Goal: Task Accomplishment & Management: Manage account settings

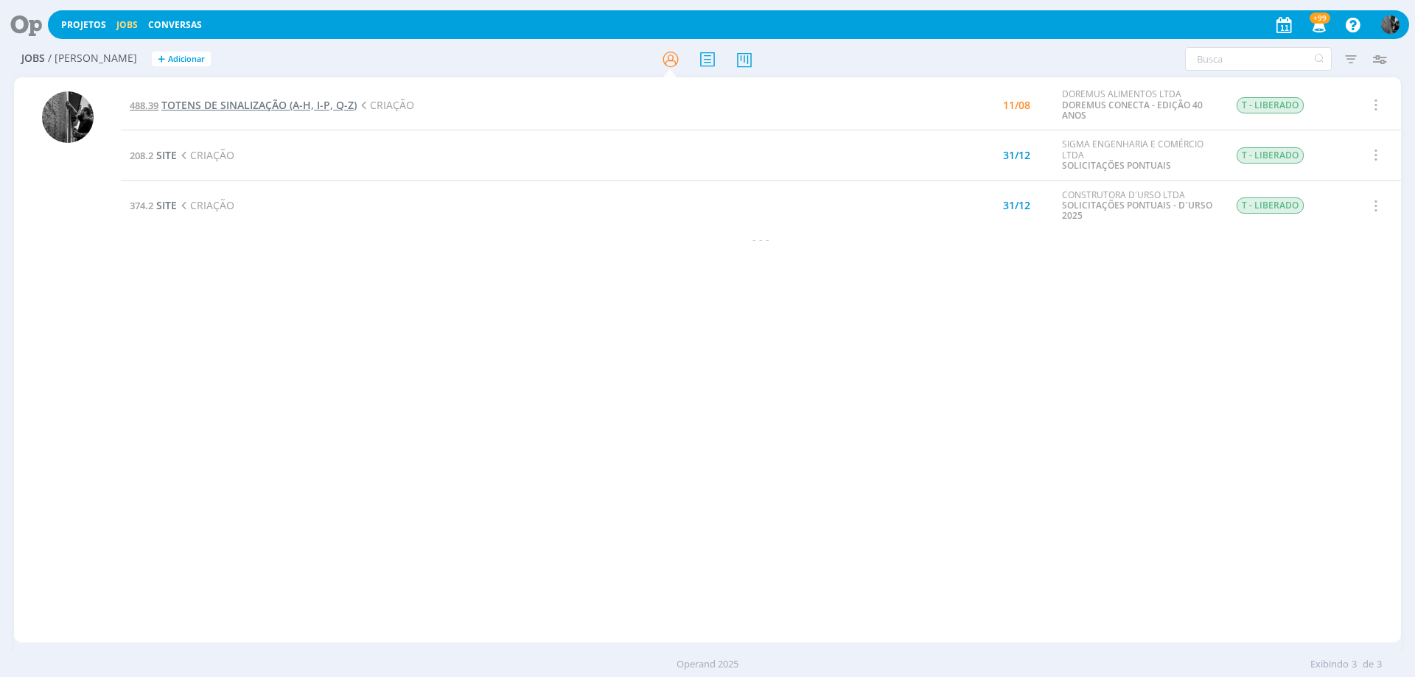
click at [293, 106] on span "TOTENS DE SINALIZAÇÃO (A-H, I-P, Q-Z)" at bounding box center [258, 105] width 195 height 14
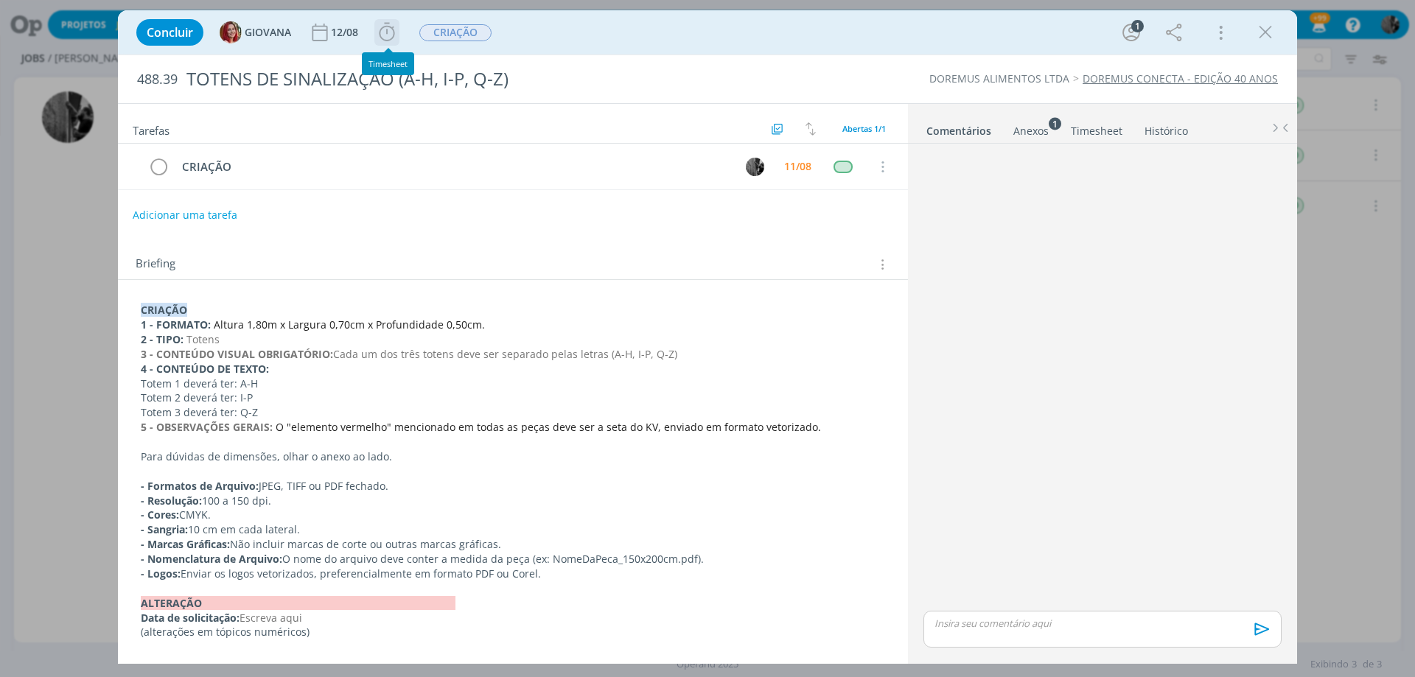
click at [387, 33] on icon "dialog" at bounding box center [387, 32] width 22 height 22
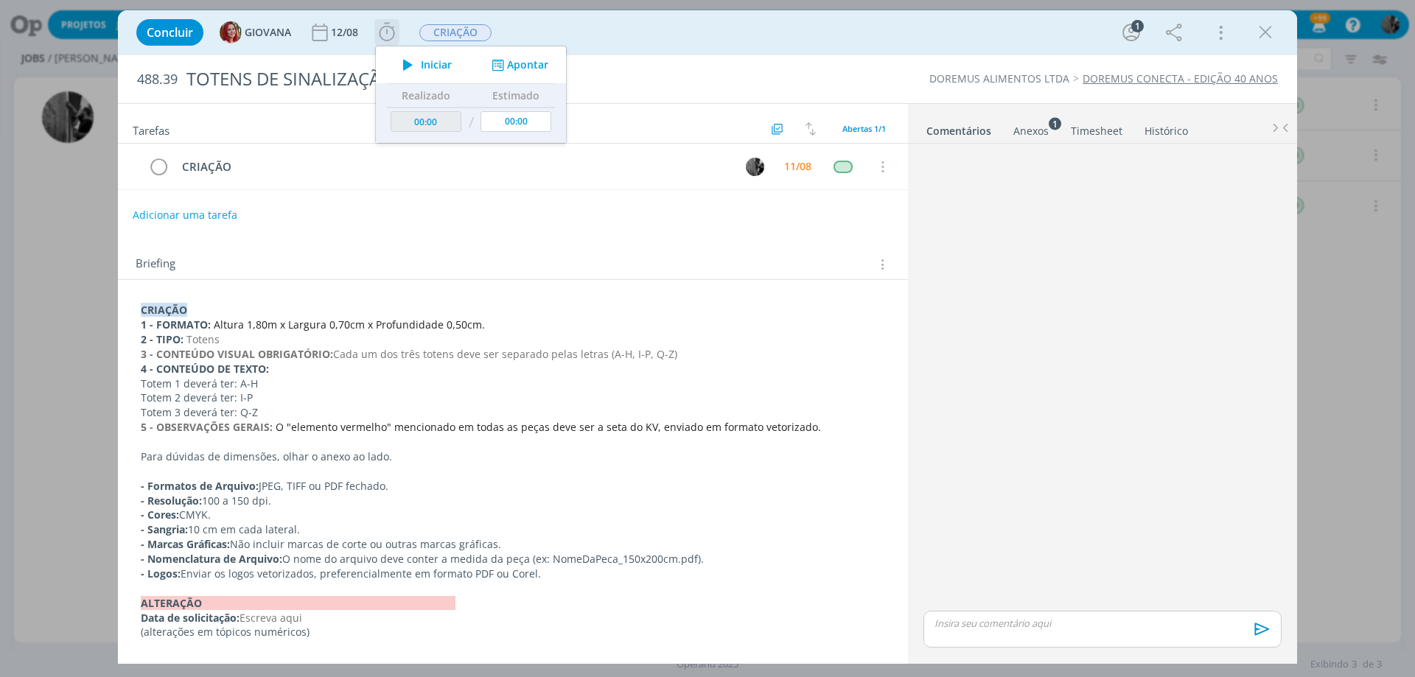
click at [432, 67] on span "Iniciar" at bounding box center [436, 65] width 31 height 10
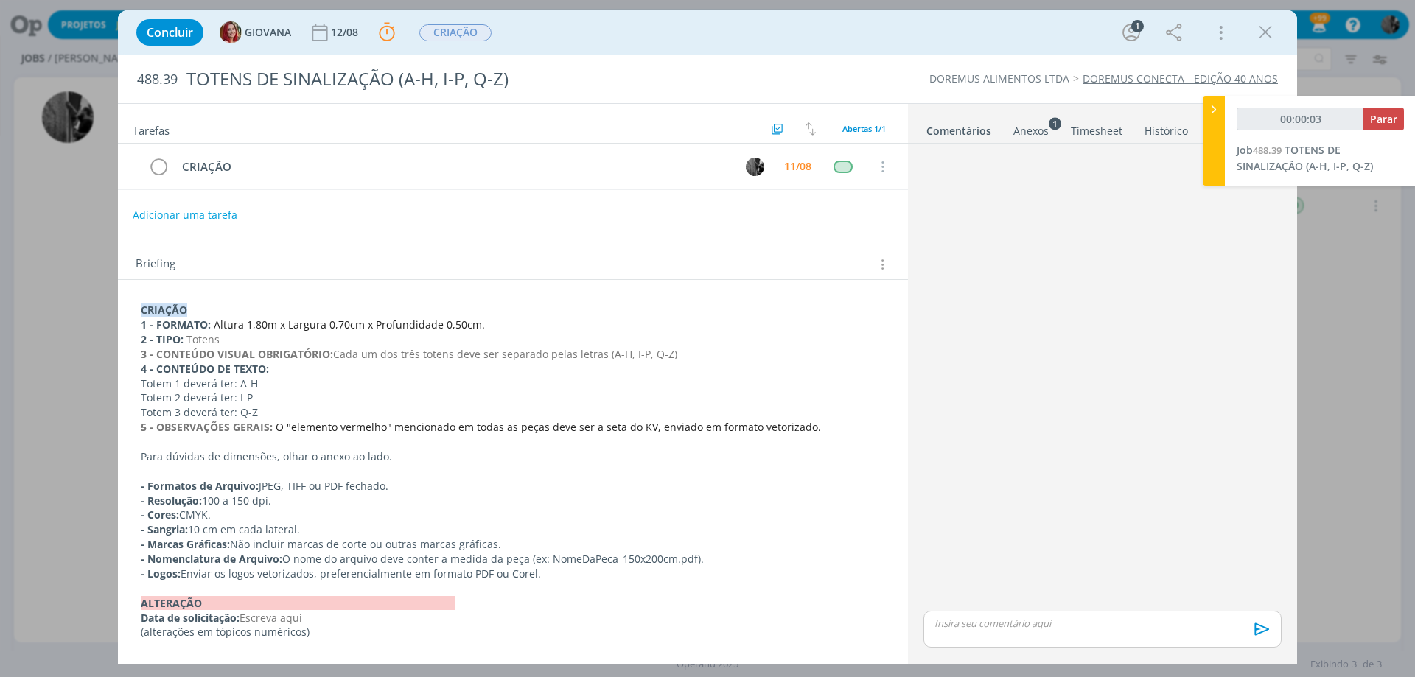
click at [1016, 133] on div "Anexos 1" at bounding box center [1030, 131] width 35 height 15
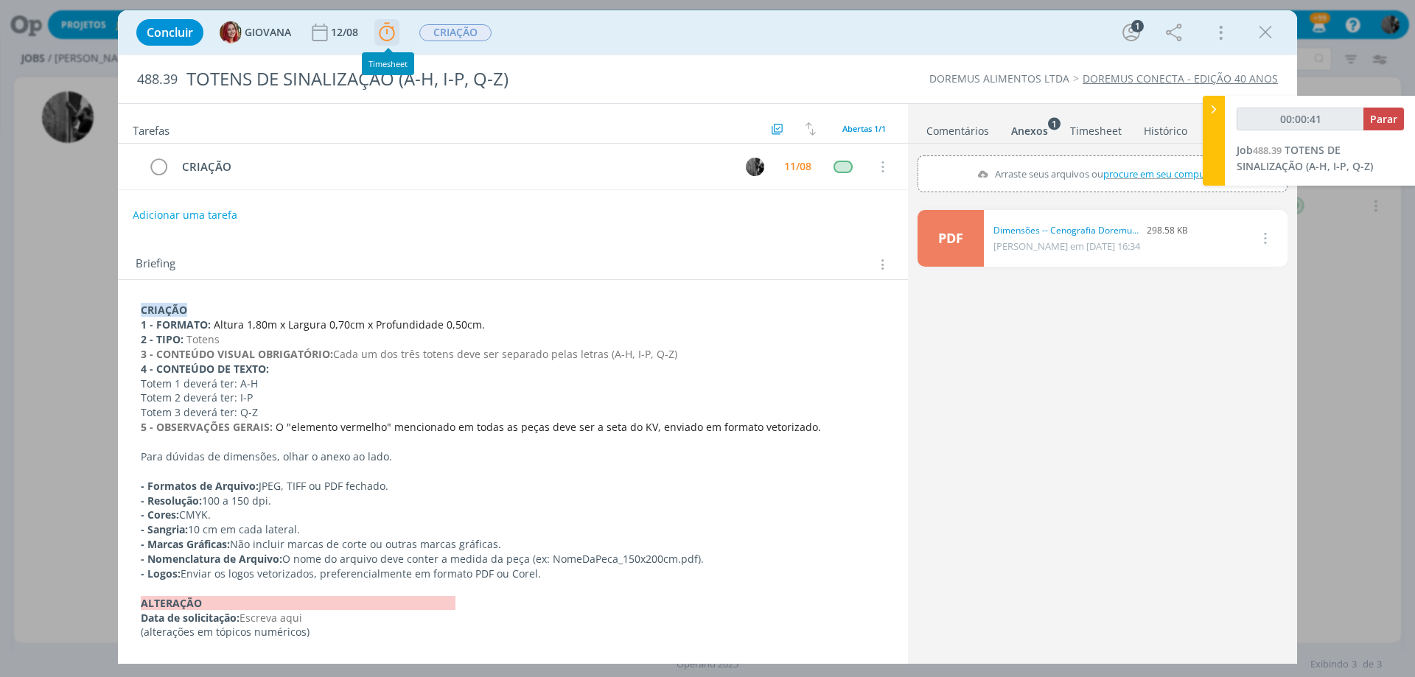
click at [380, 27] on icon "dialog" at bounding box center [387, 32] width 22 height 22
click at [1029, 130] on div "Anexos 1" at bounding box center [1029, 131] width 37 height 15
click at [1034, 124] on div "Anexos 1" at bounding box center [1029, 131] width 37 height 15
click at [1045, 117] on link "Anexos 1" at bounding box center [1029, 127] width 38 height 21
click at [1032, 128] on div "Anexos 1" at bounding box center [1029, 131] width 37 height 15
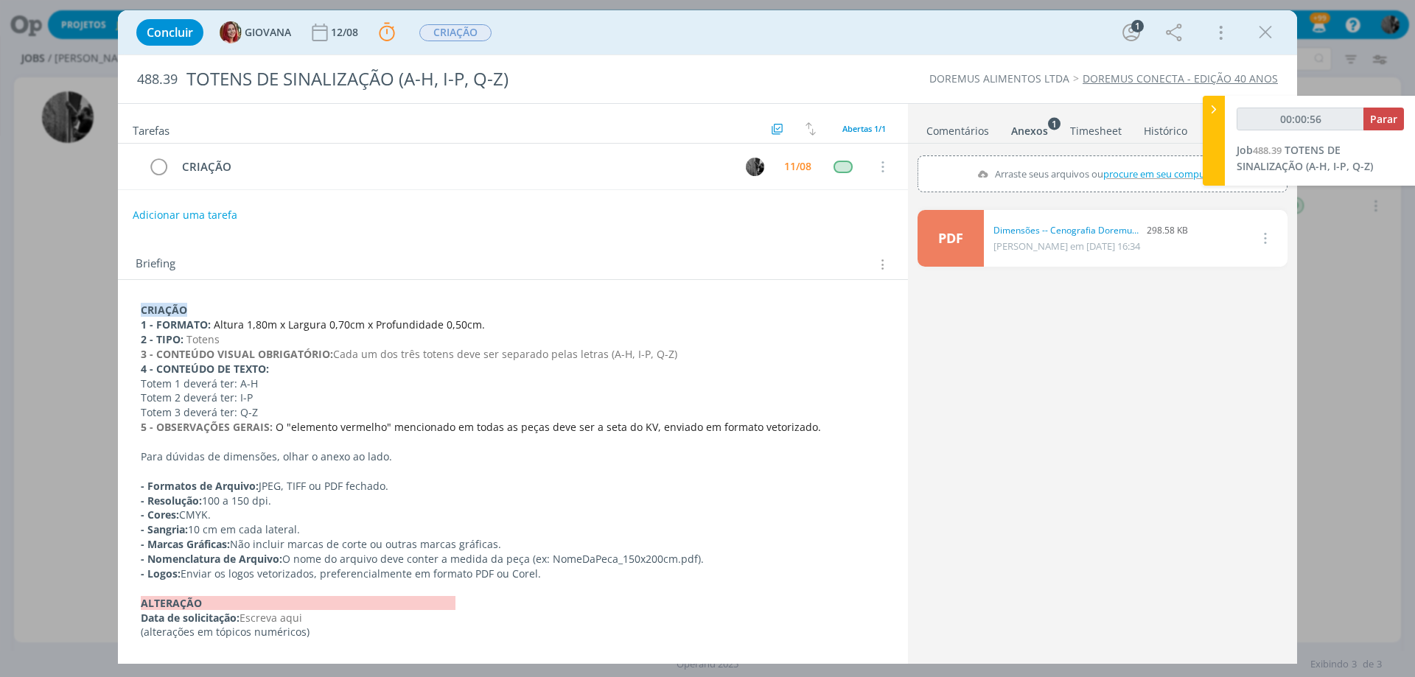
click at [943, 229] on link "PDF" at bounding box center [950, 238] width 66 height 57
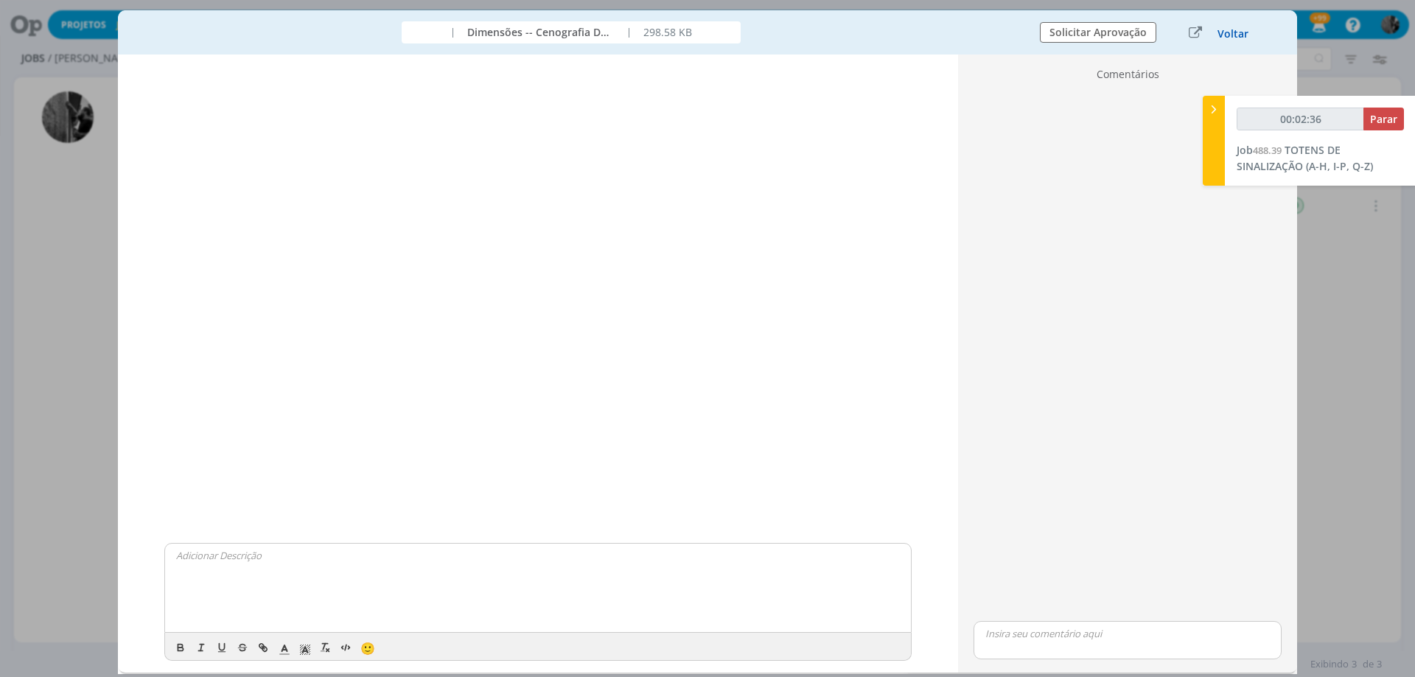
click at [1224, 39] on button "Voltar" at bounding box center [1233, 34] width 32 height 12
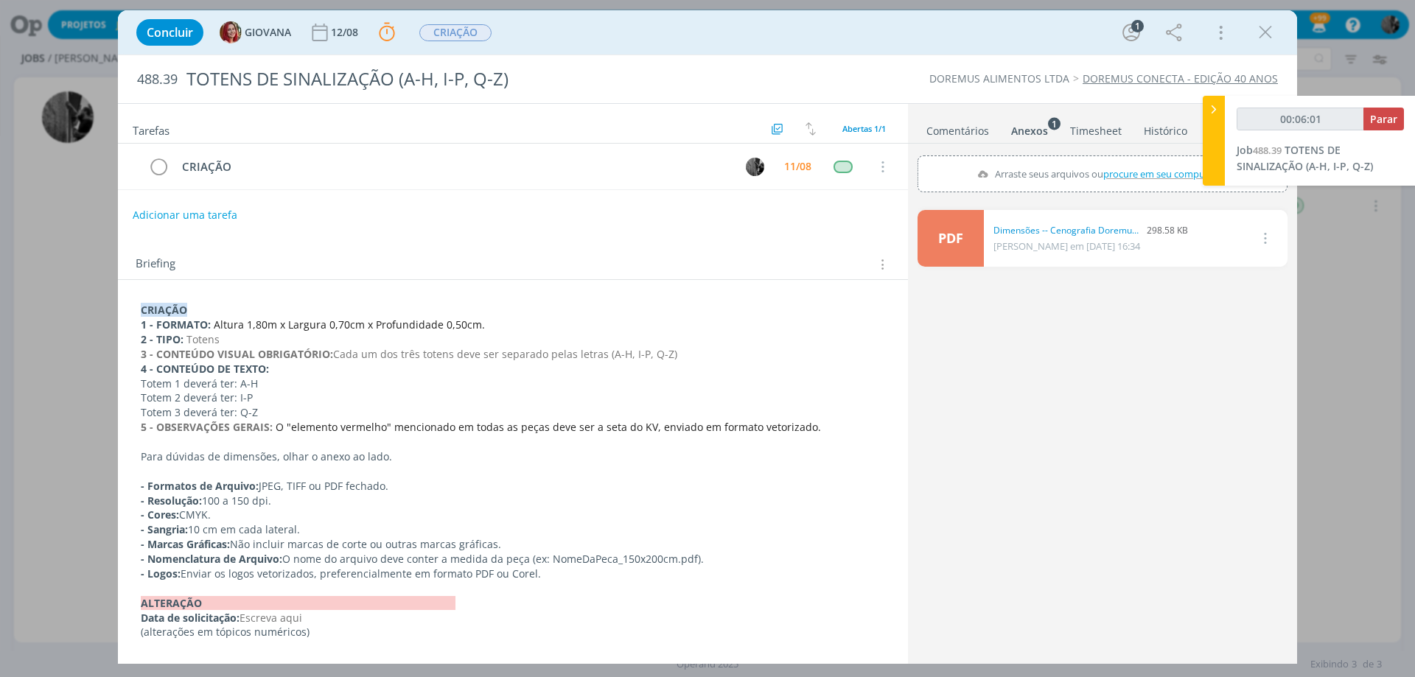
click at [957, 242] on link "PDF" at bounding box center [950, 238] width 66 height 57
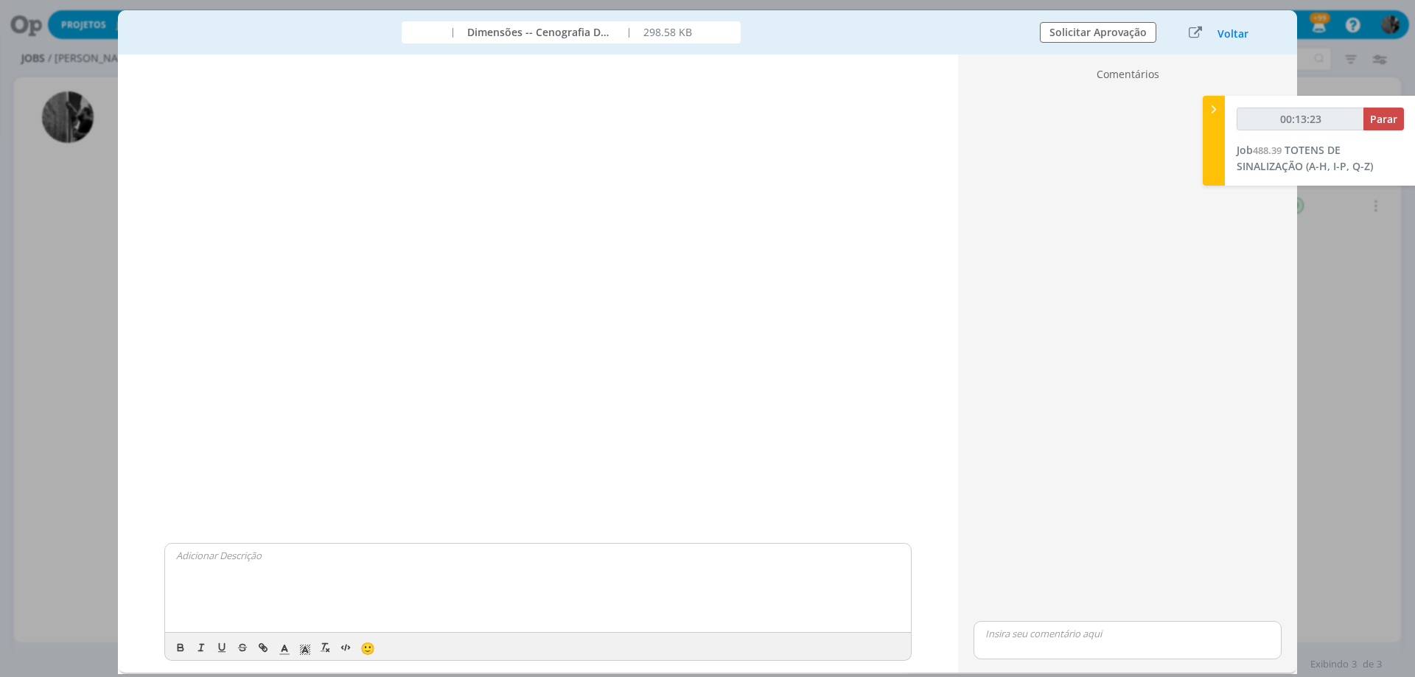
drag, startPoint x: 1224, startPoint y: 38, endPoint x: 1199, endPoint y: 65, distance: 36.5
click at [1224, 38] on button "Voltar" at bounding box center [1233, 34] width 32 height 12
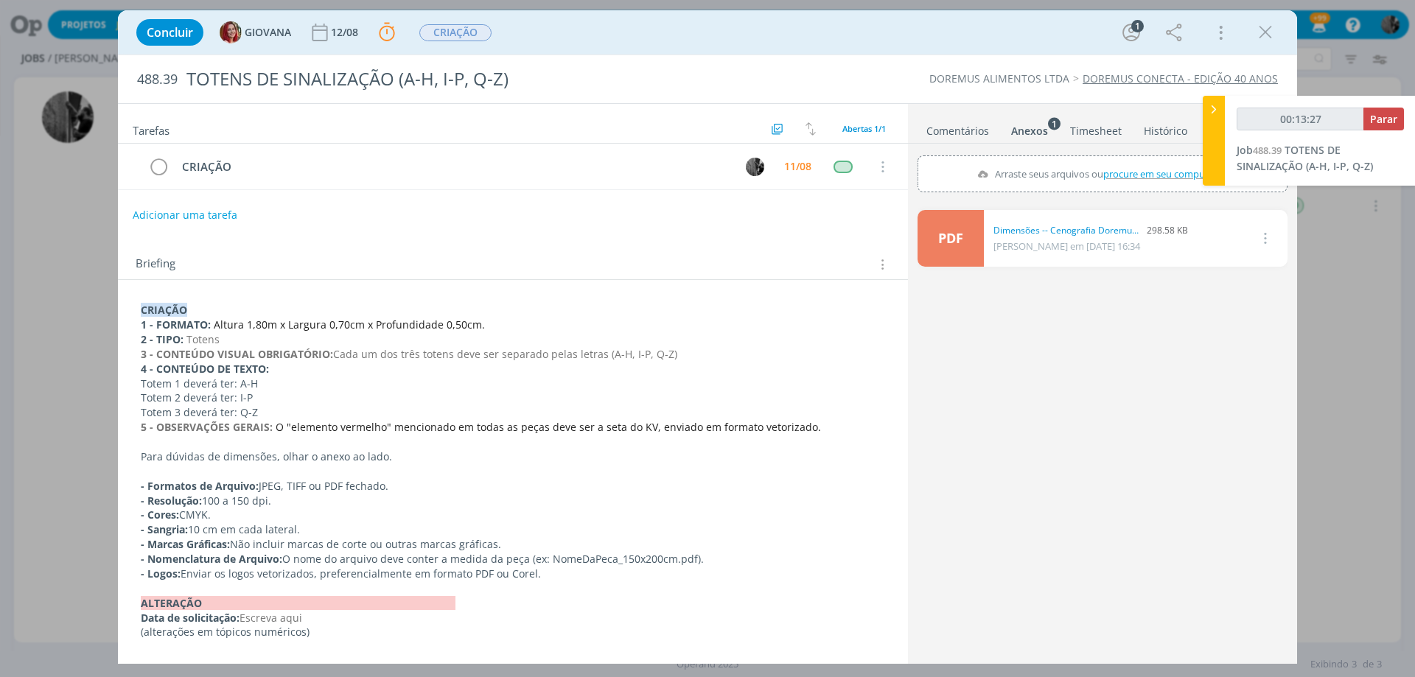
click at [957, 224] on link "PDF" at bounding box center [950, 238] width 66 height 57
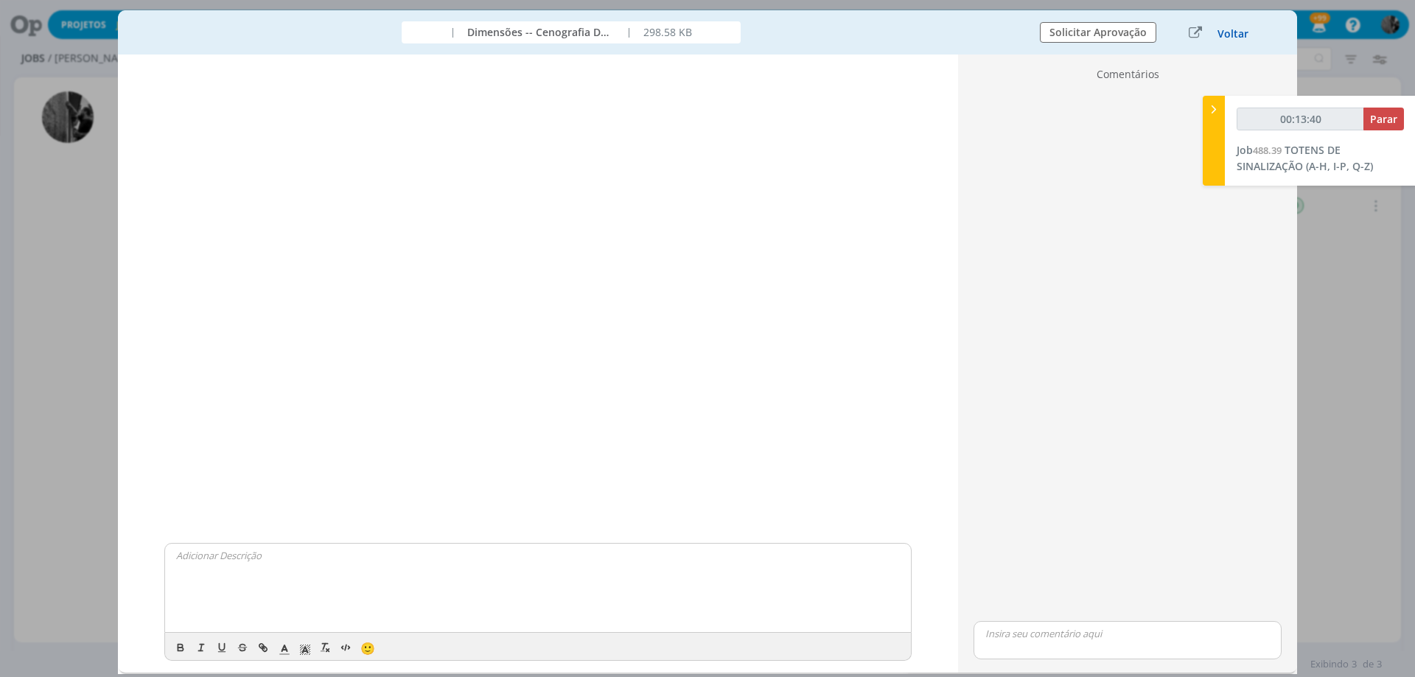
click at [1234, 38] on button "Voltar" at bounding box center [1233, 34] width 32 height 12
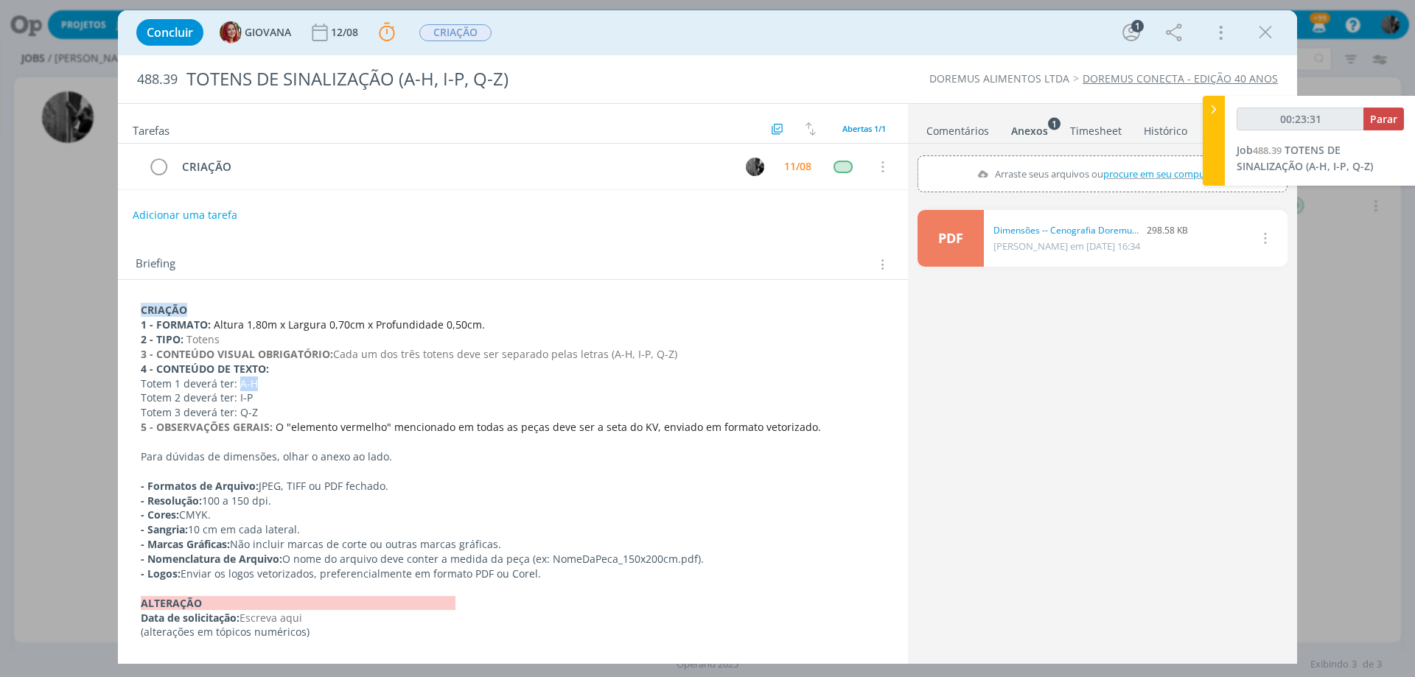
drag, startPoint x: 238, startPoint y: 380, endPoint x: 634, endPoint y: 249, distance: 416.9
click at [261, 380] on p "Totem 1 deverá ter: A-H" at bounding box center [513, 384] width 744 height 15
copy p "A-H"
click at [956, 234] on link "PDF" at bounding box center [950, 238] width 66 height 57
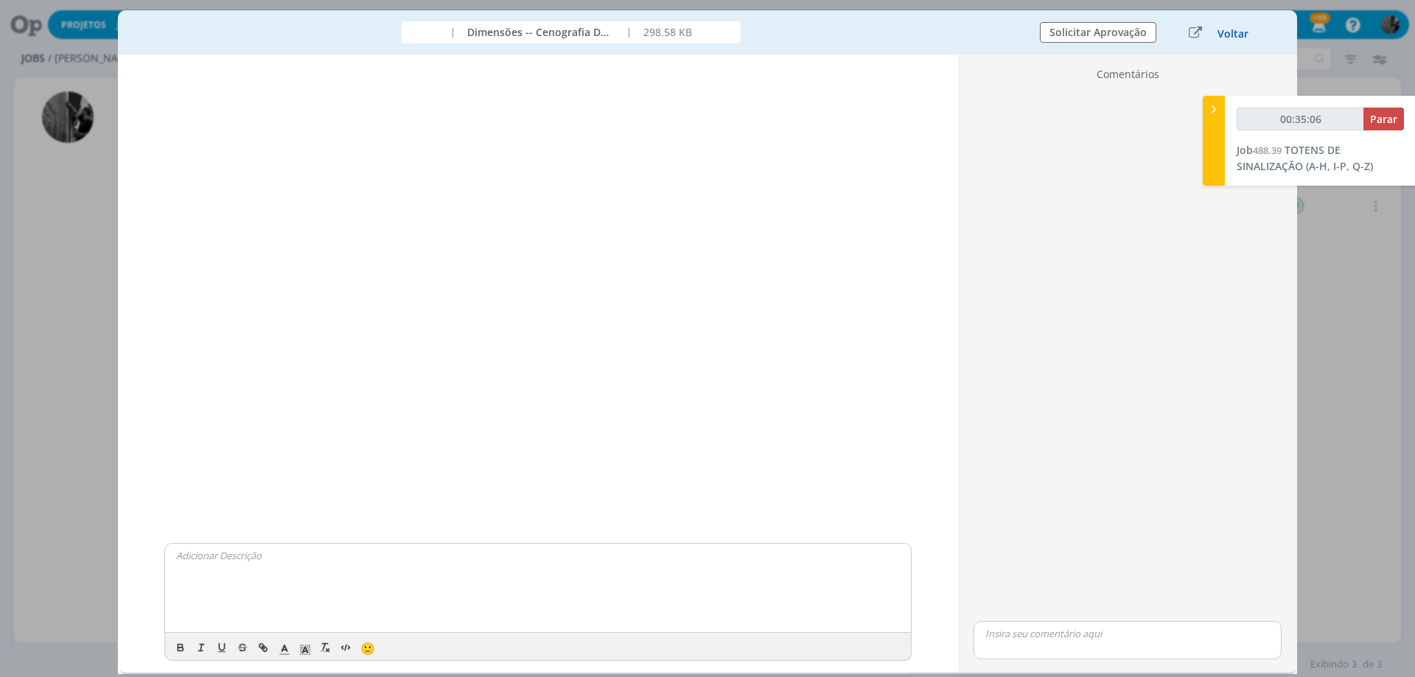
click at [1243, 29] on button "Voltar" at bounding box center [1233, 34] width 32 height 12
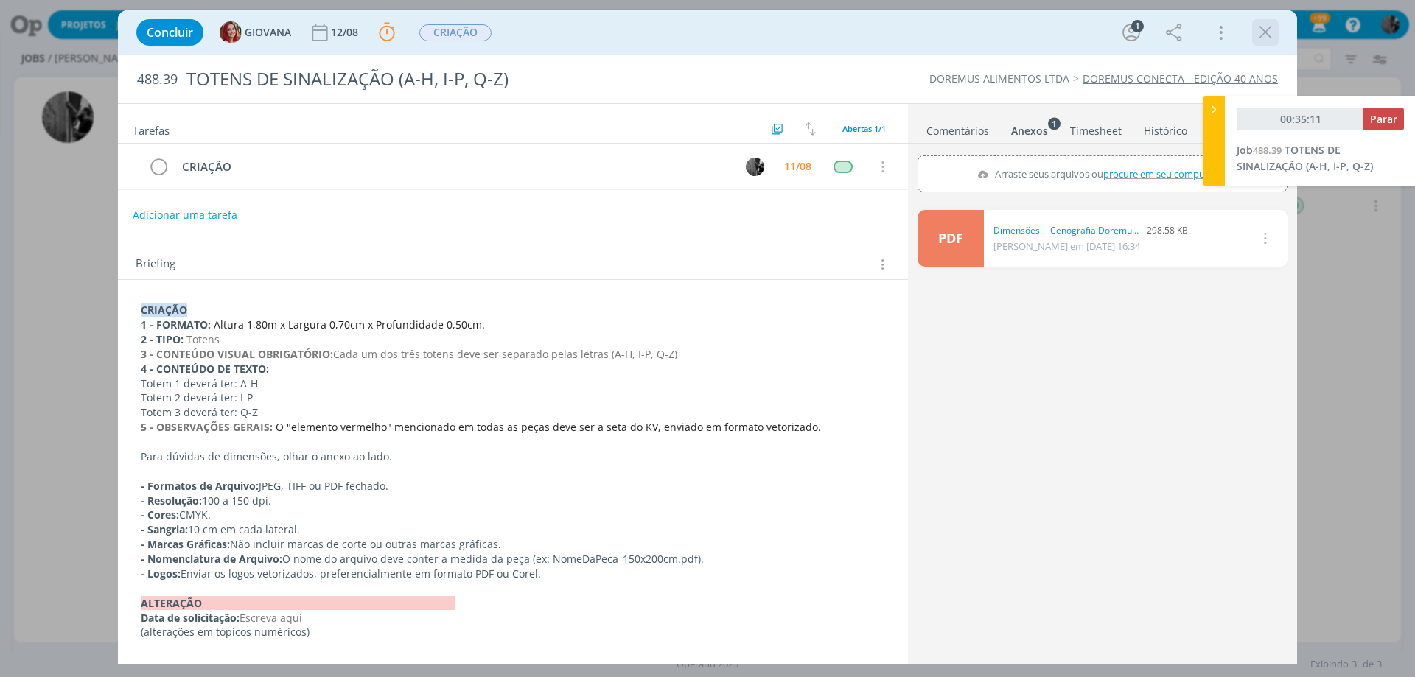
click at [1278, 30] on div "dialog" at bounding box center [1265, 32] width 27 height 27
click at [1267, 31] on icon "dialog" at bounding box center [1265, 32] width 22 height 22
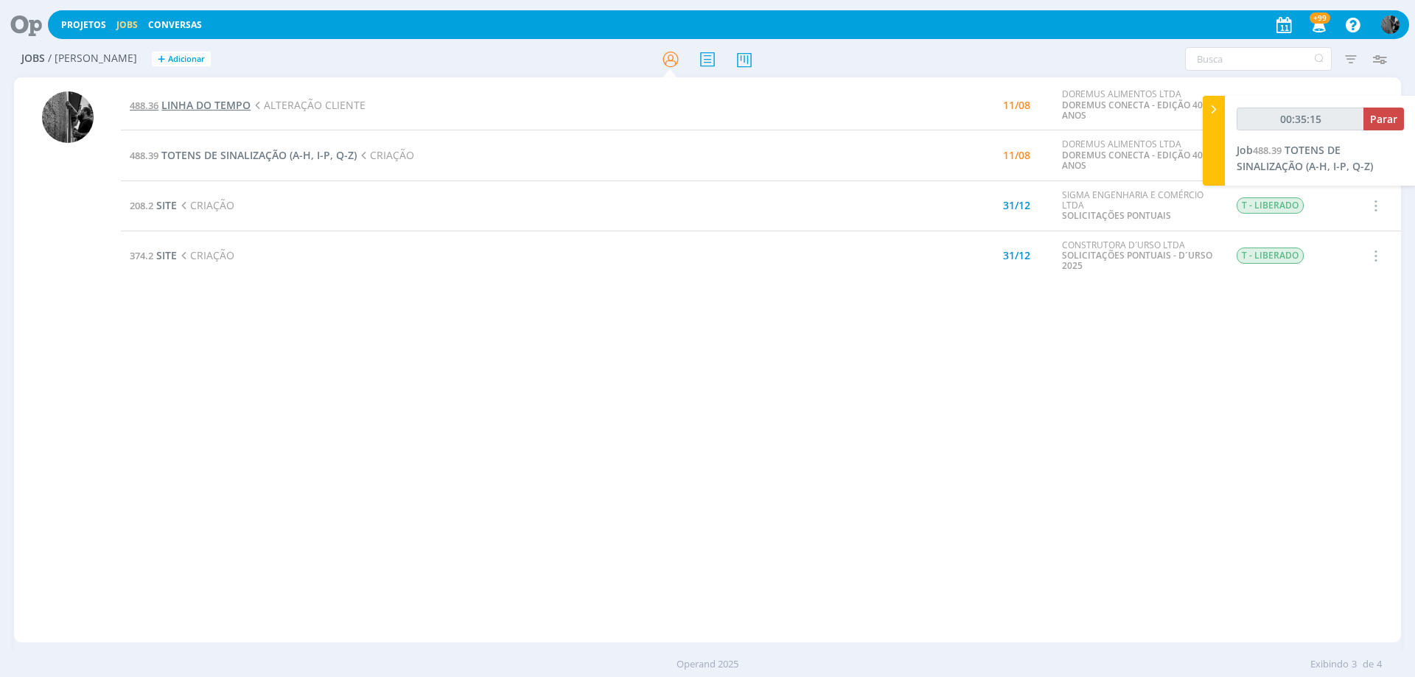
click at [208, 102] on span "LINHA DO TEMPO" at bounding box center [205, 105] width 89 height 14
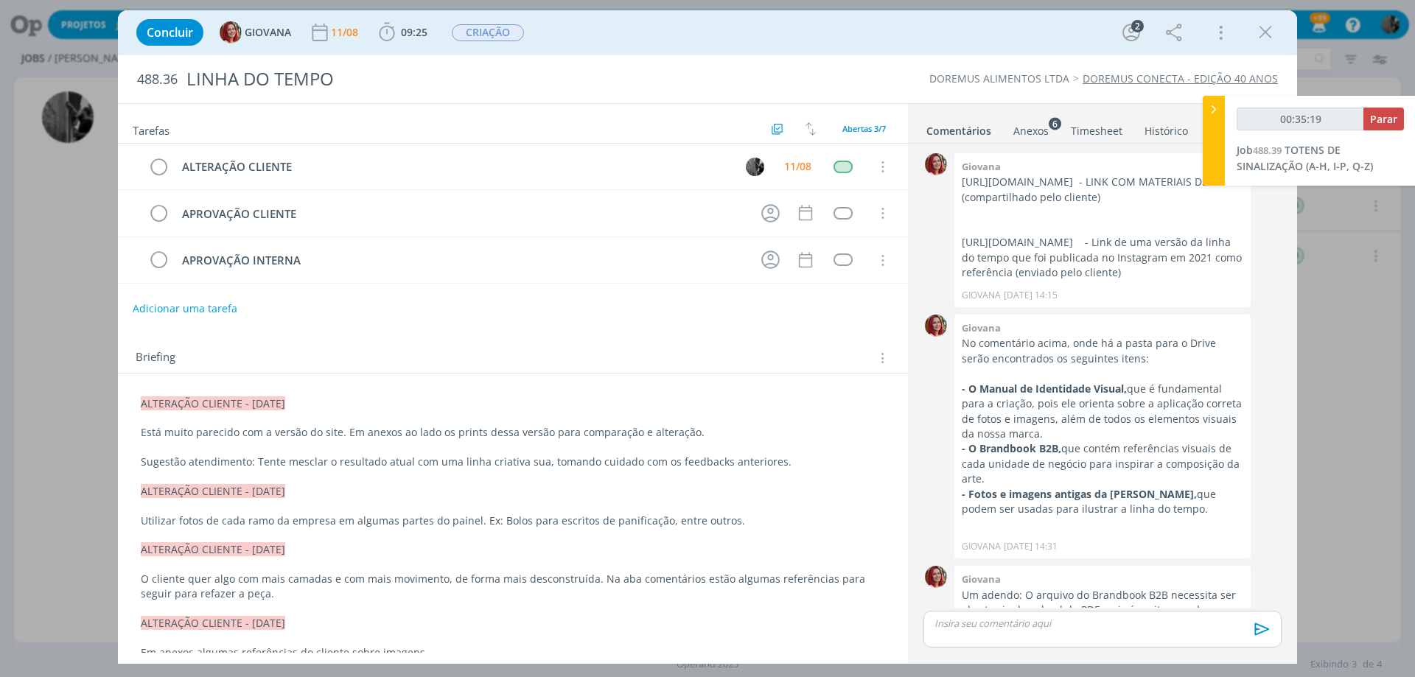
scroll to position [1007, 0]
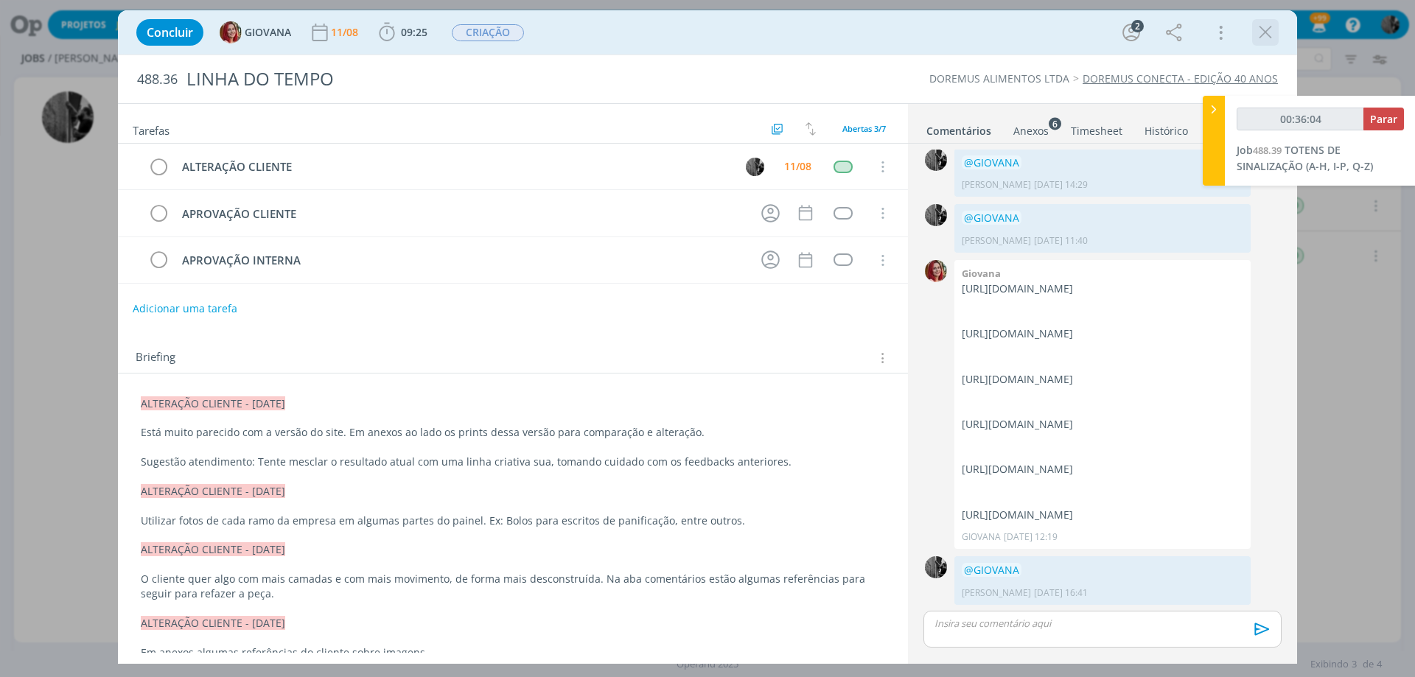
click at [1253, 22] on div "dialog" at bounding box center [1265, 32] width 27 height 27
click at [1261, 35] on icon "dialog" at bounding box center [1265, 32] width 22 height 22
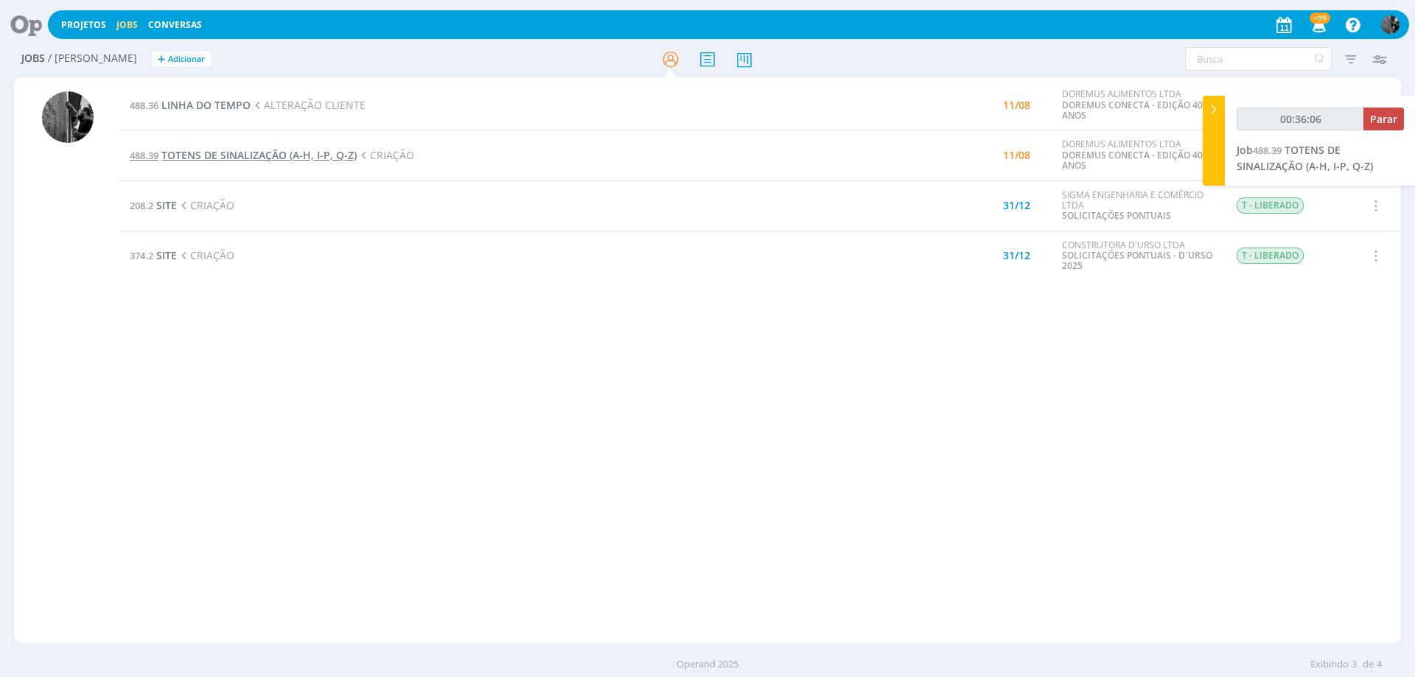
click at [188, 161] on span "TOTENS DE SINALIZAÇÃO (A-H, I-P, Q-Z)" at bounding box center [258, 155] width 195 height 14
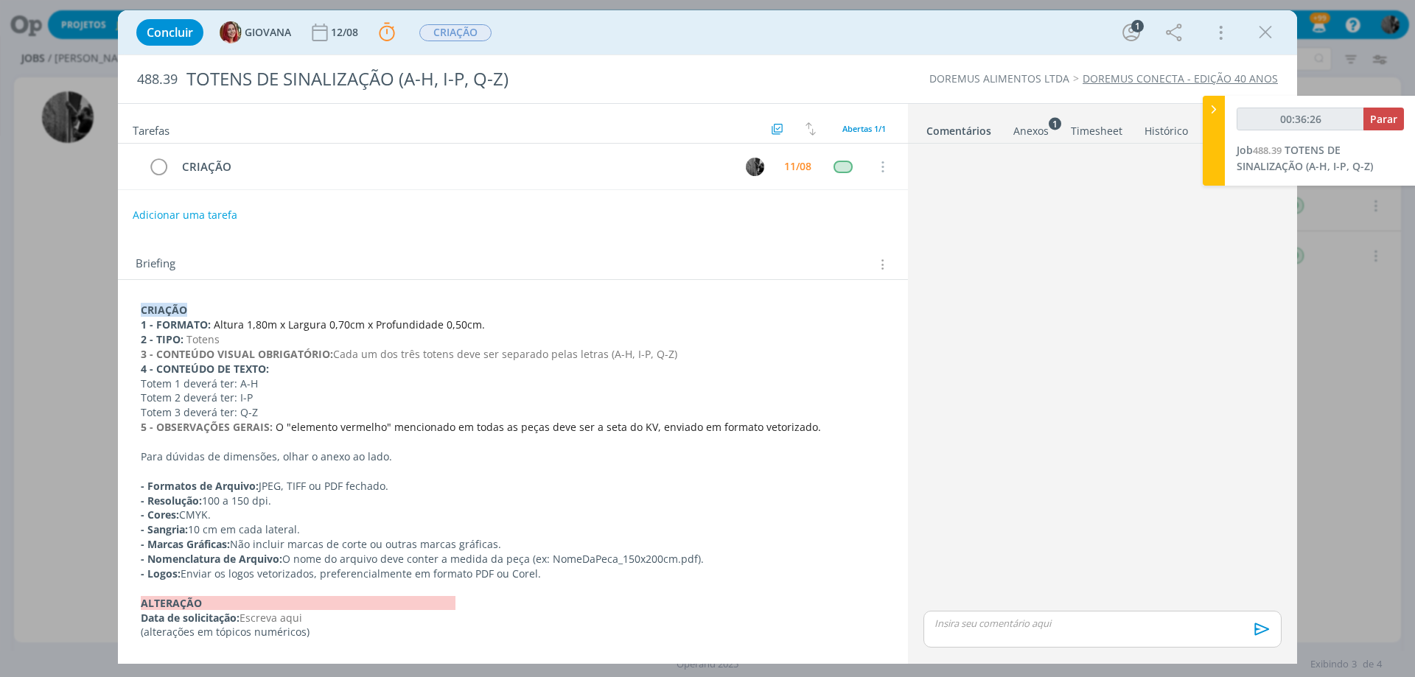
click at [962, 129] on link "Comentários" at bounding box center [959, 127] width 66 height 21
click at [1036, 136] on div "Anexos 1" at bounding box center [1030, 131] width 35 height 15
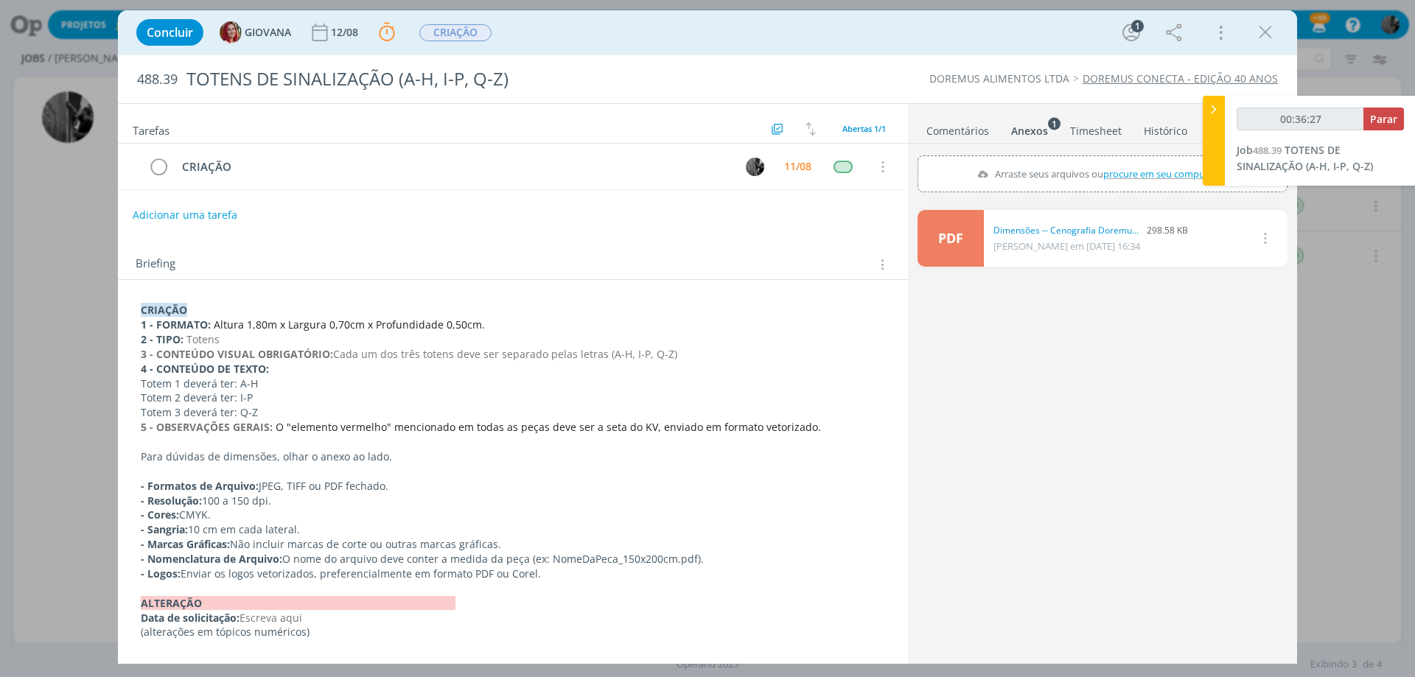
click at [966, 228] on link "PDF" at bounding box center [950, 238] width 66 height 57
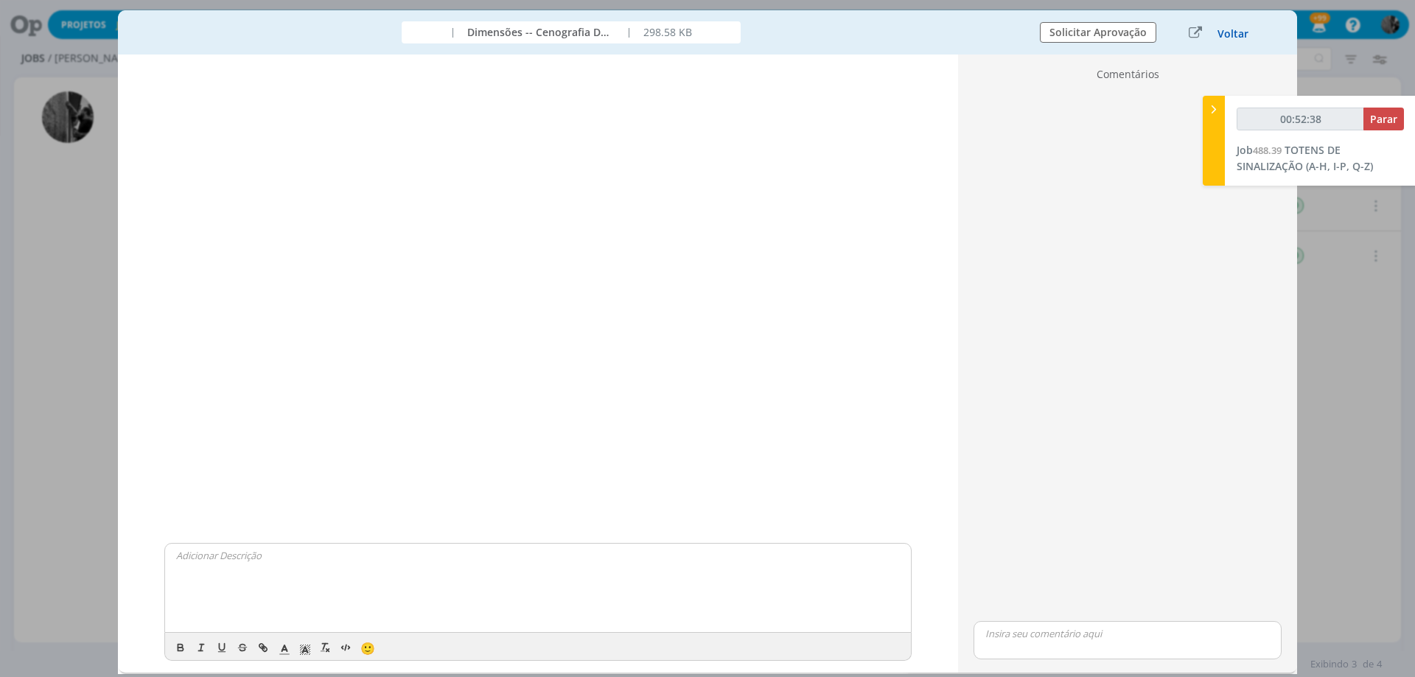
click at [1225, 35] on button "Voltar" at bounding box center [1233, 34] width 32 height 12
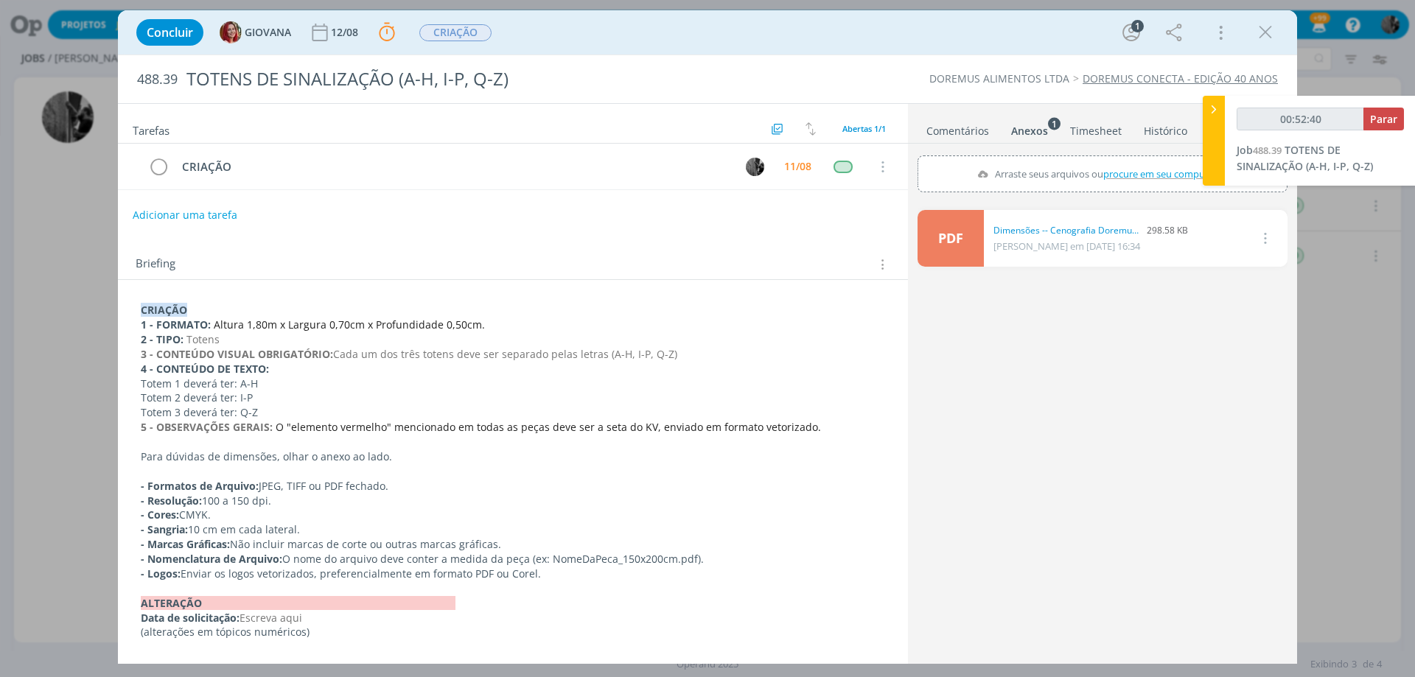
click at [971, 132] on link "Comentários" at bounding box center [958, 127] width 64 height 21
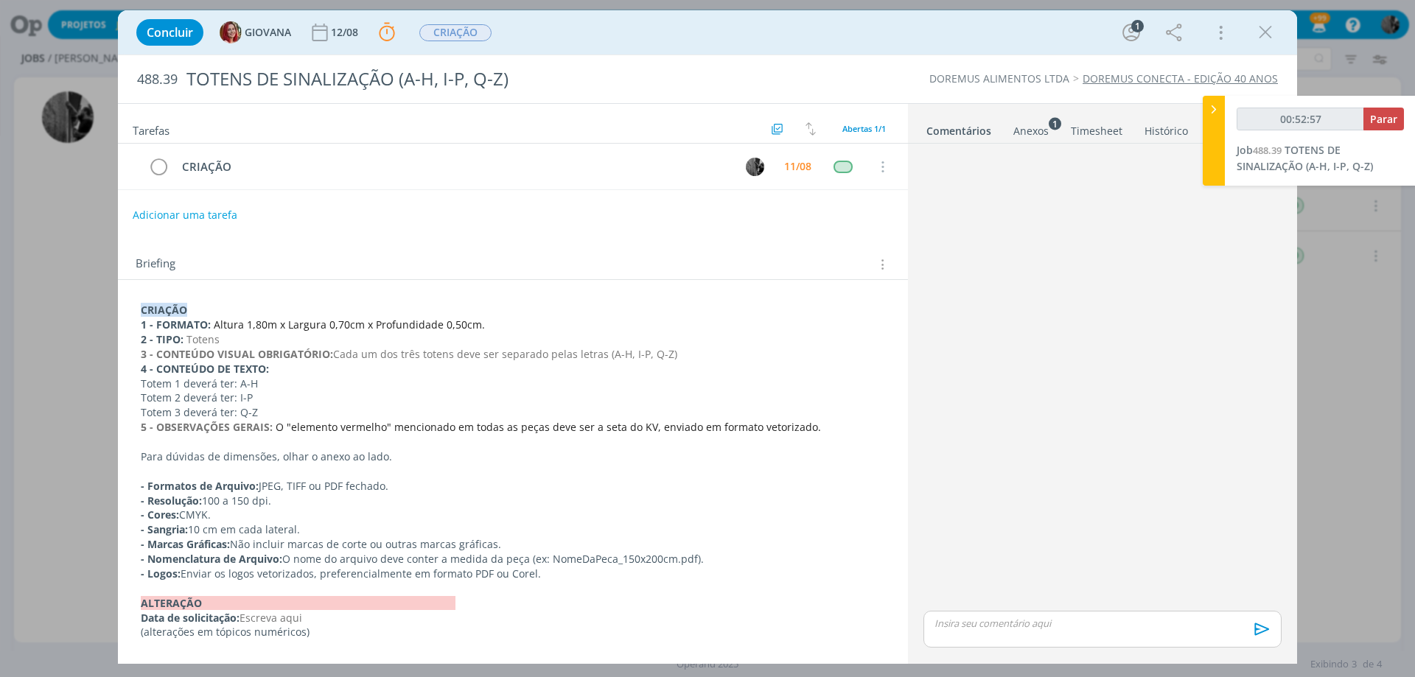
type input "00:52:58"
click at [990, 617] on p "dialog" at bounding box center [1102, 623] width 335 height 13
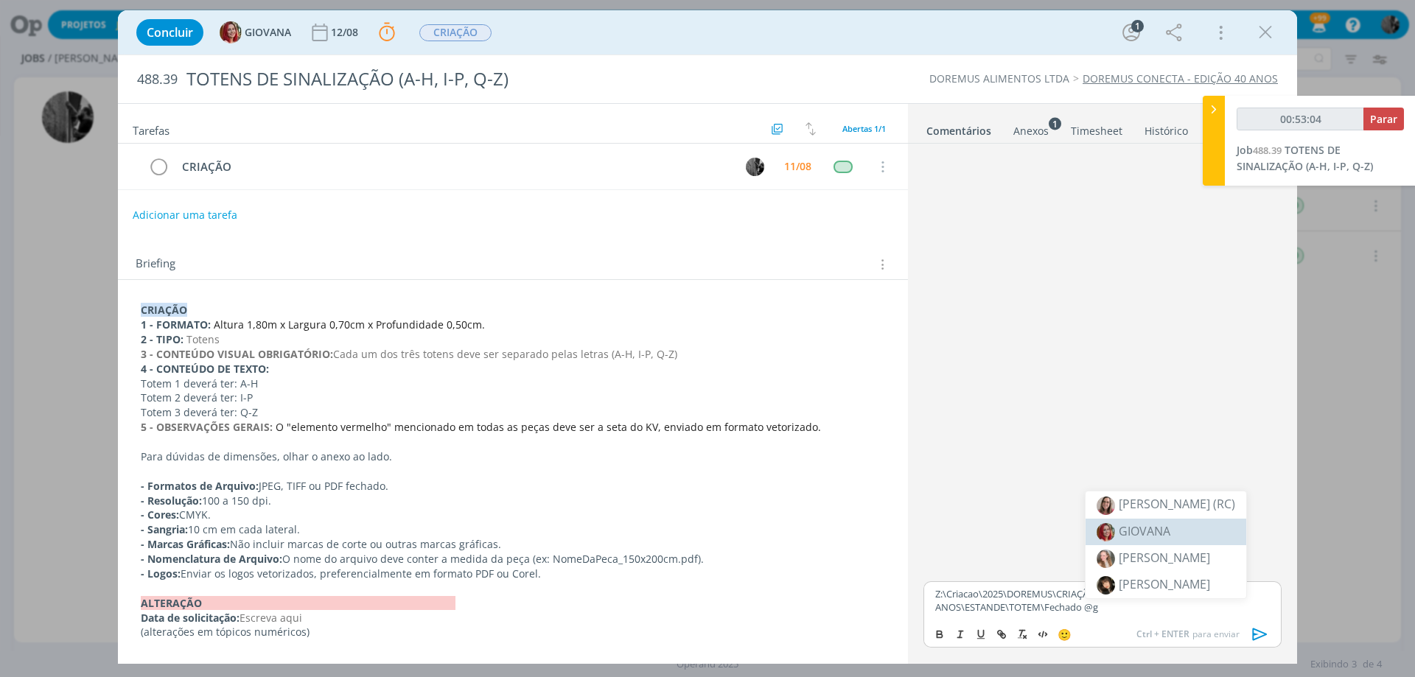
click at [1139, 527] on span "GIOVANA" at bounding box center [1145, 531] width 52 height 16
click at [1265, 627] on icon "dialog" at bounding box center [1260, 634] width 22 height 22
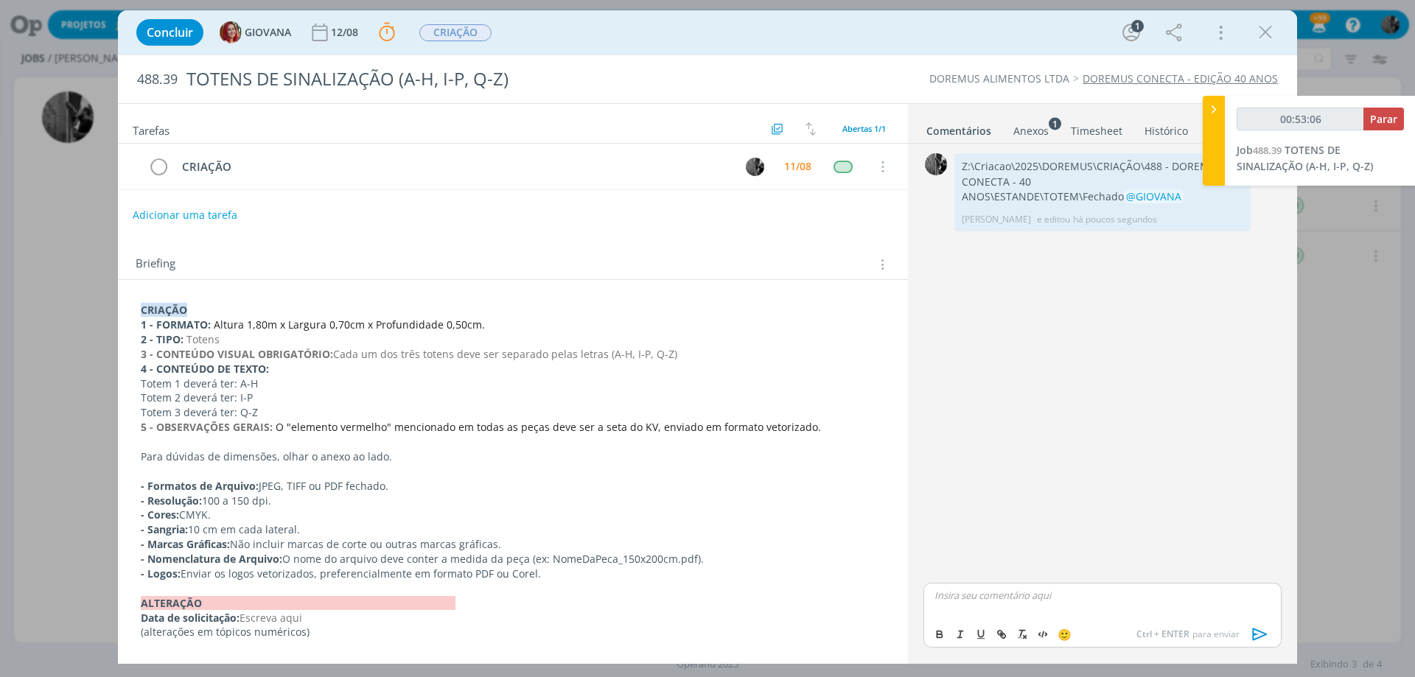
type input "00:53:07"
click at [1394, 120] on span "Parar" at bounding box center [1383, 119] width 27 height 14
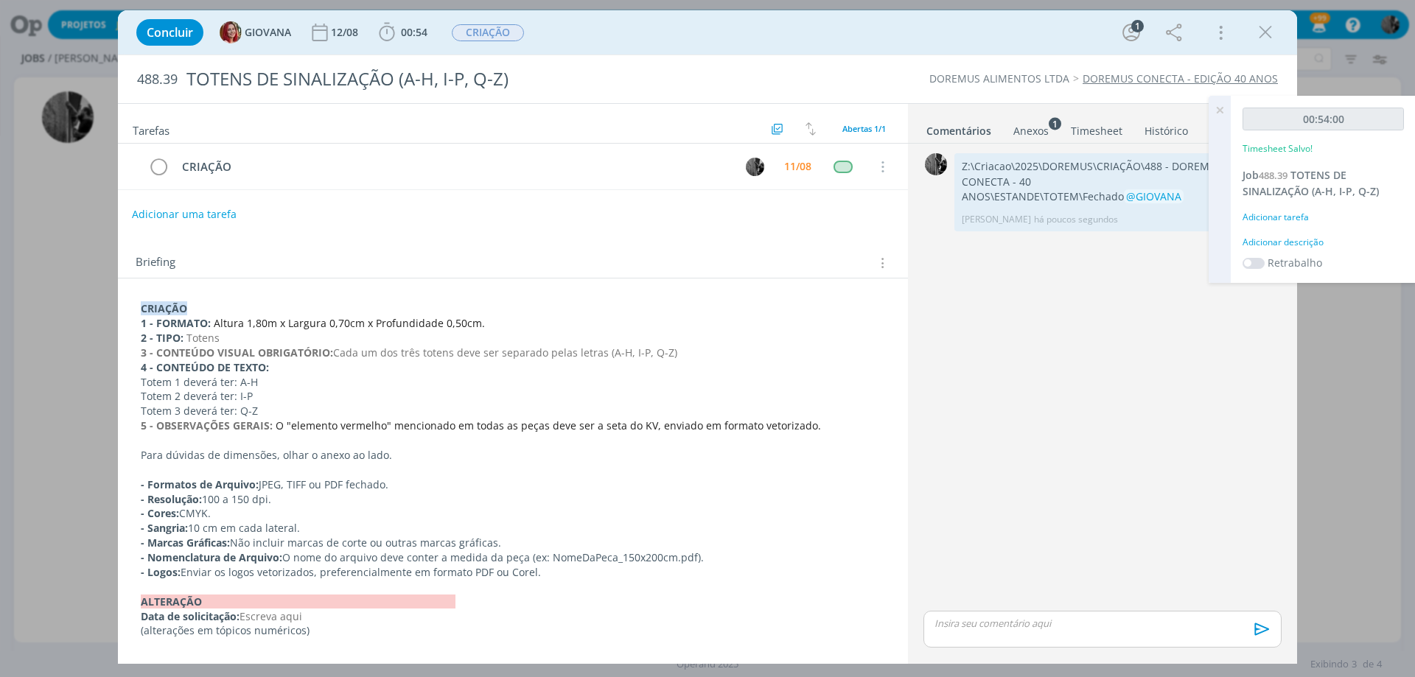
click at [178, 215] on button "Adicionar uma tarefa" at bounding box center [184, 214] width 105 height 25
type input "C"
click at [730, 211] on icon "dialog" at bounding box center [730, 214] width 23 height 23
type input "ATENDIMENTO"
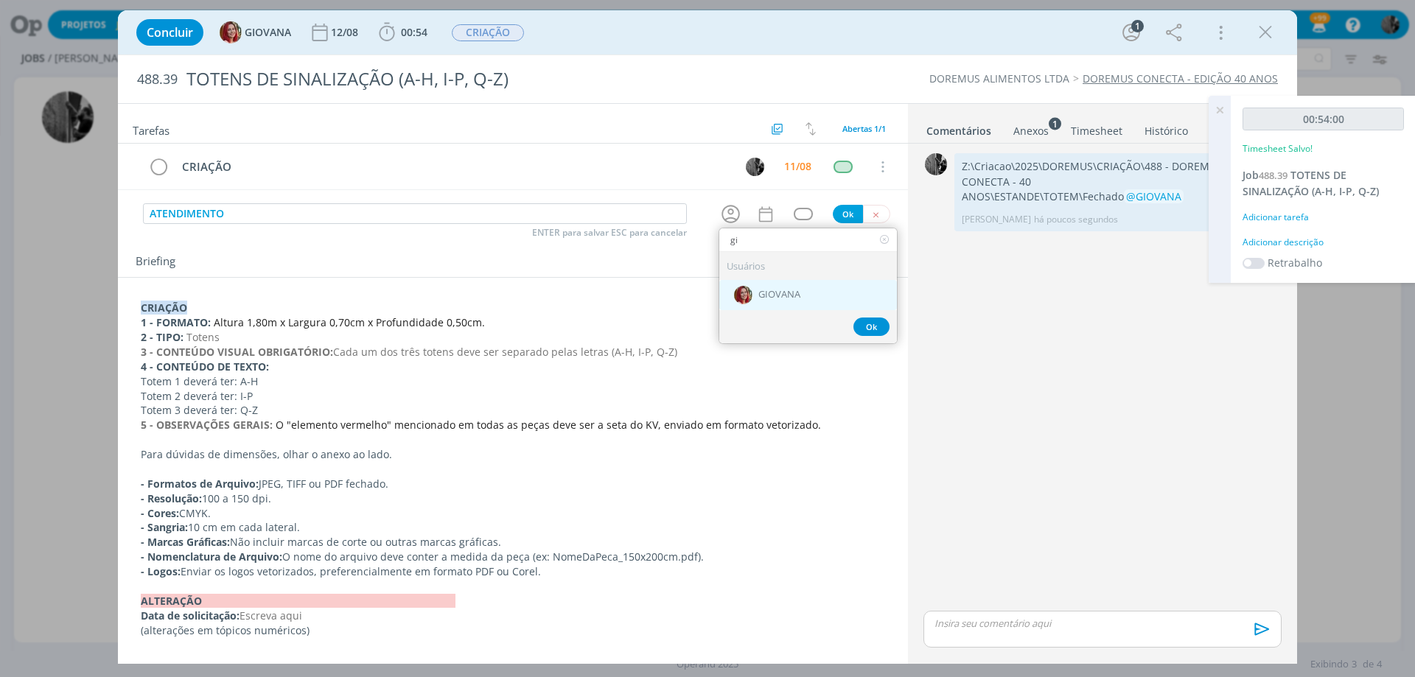
type input "gi"
click at [823, 298] on div "GIOVANA" at bounding box center [808, 295] width 178 height 30
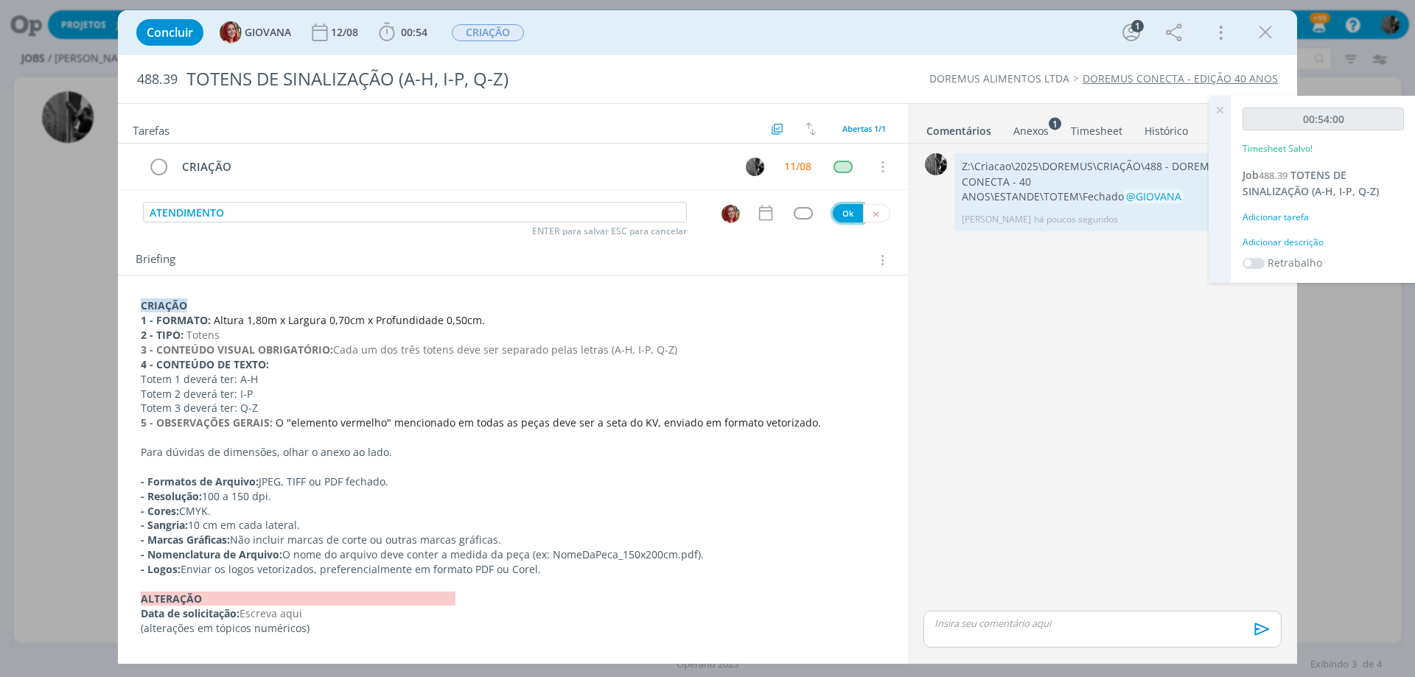
click at [852, 211] on button "Ok" at bounding box center [848, 213] width 30 height 18
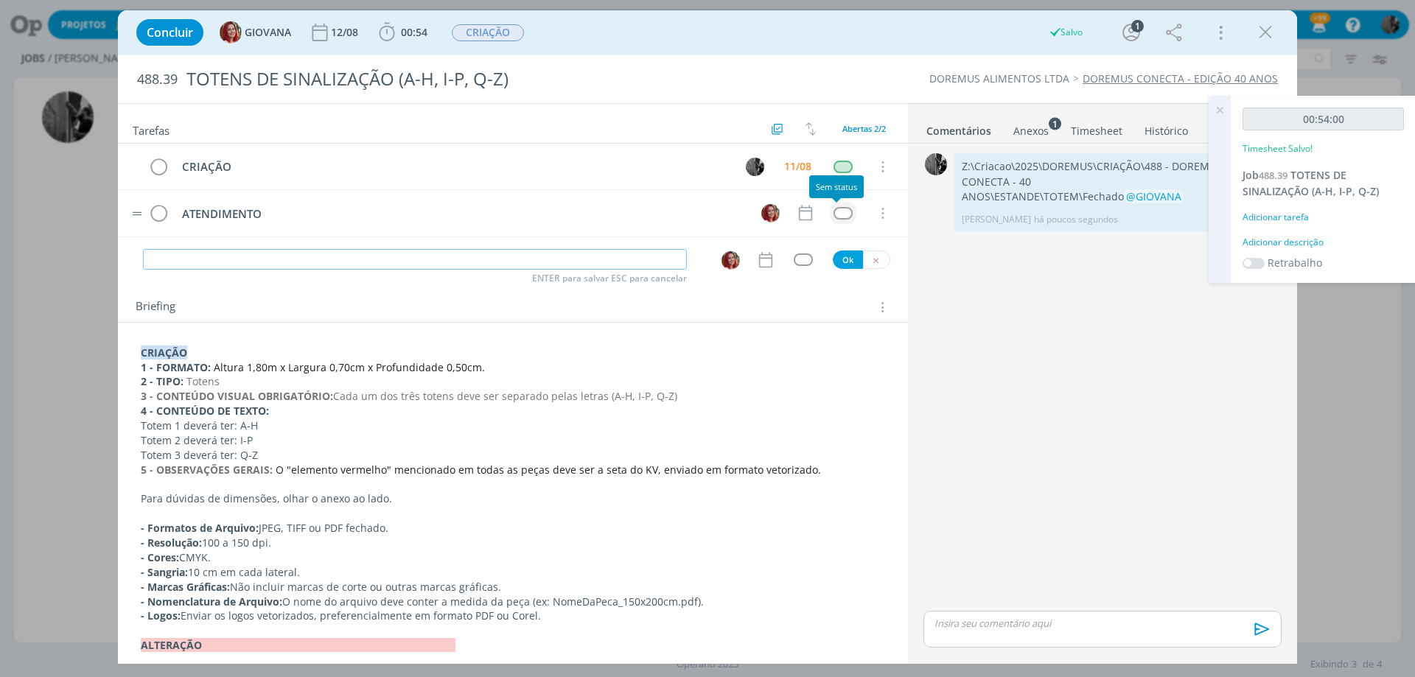
click at [833, 209] on div "dialog" at bounding box center [842, 213] width 18 height 13
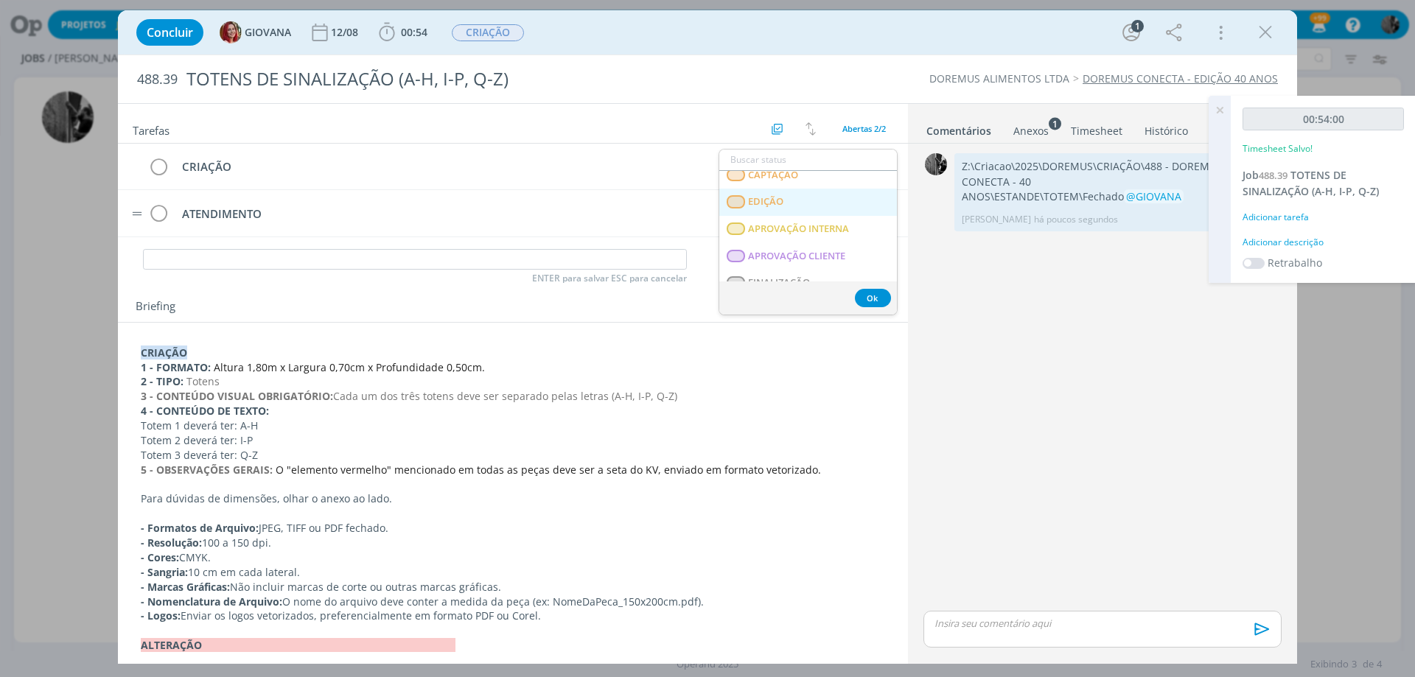
scroll to position [221, 0]
click at [817, 206] on span "APROVAÇÃO INTERNA" at bounding box center [798, 206] width 101 height 12
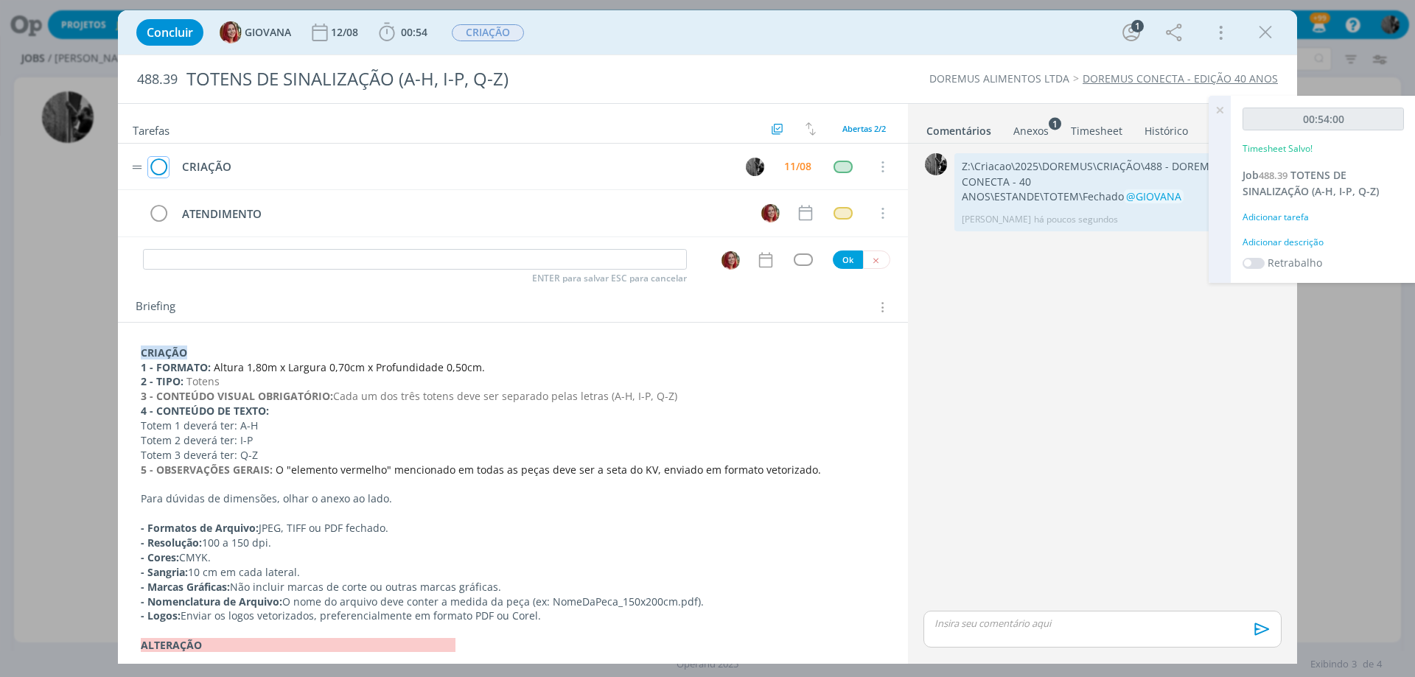
click at [153, 158] on icon "dialog" at bounding box center [158, 167] width 21 height 22
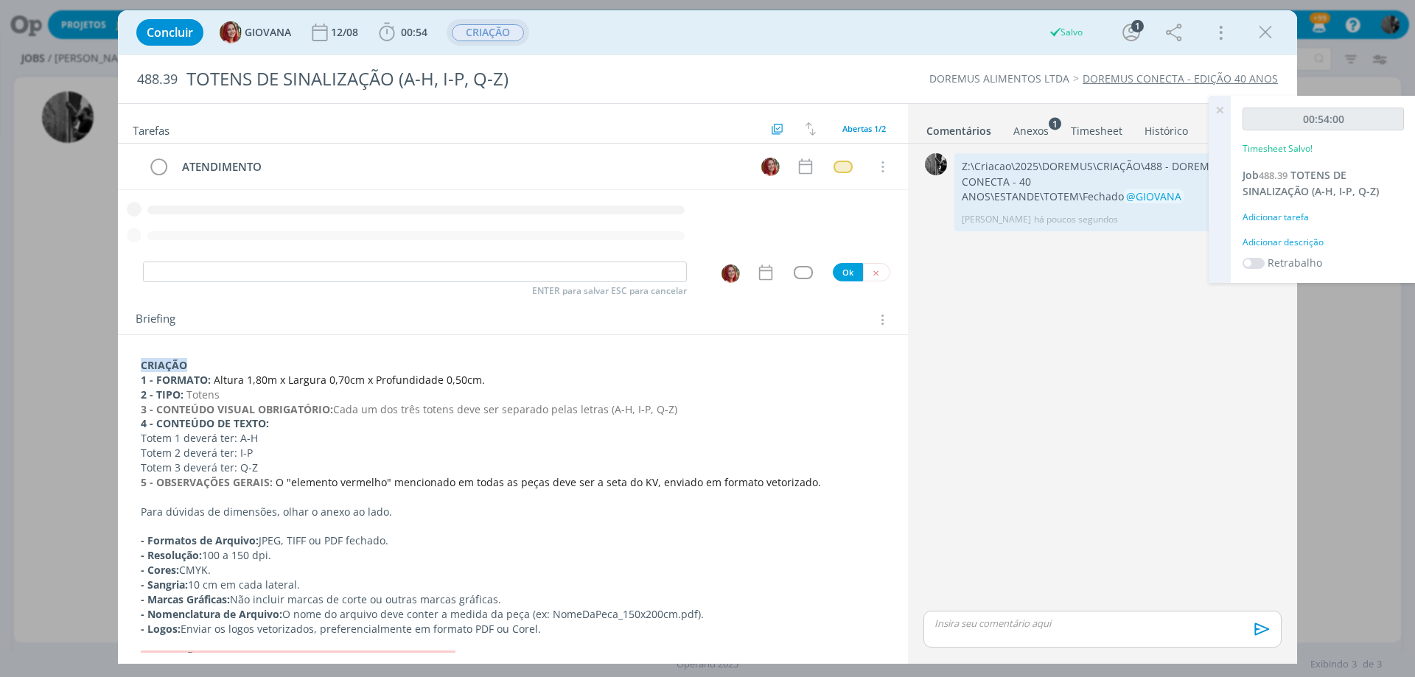
click at [513, 38] on span "CRIAÇÃO" at bounding box center [488, 32] width 72 height 17
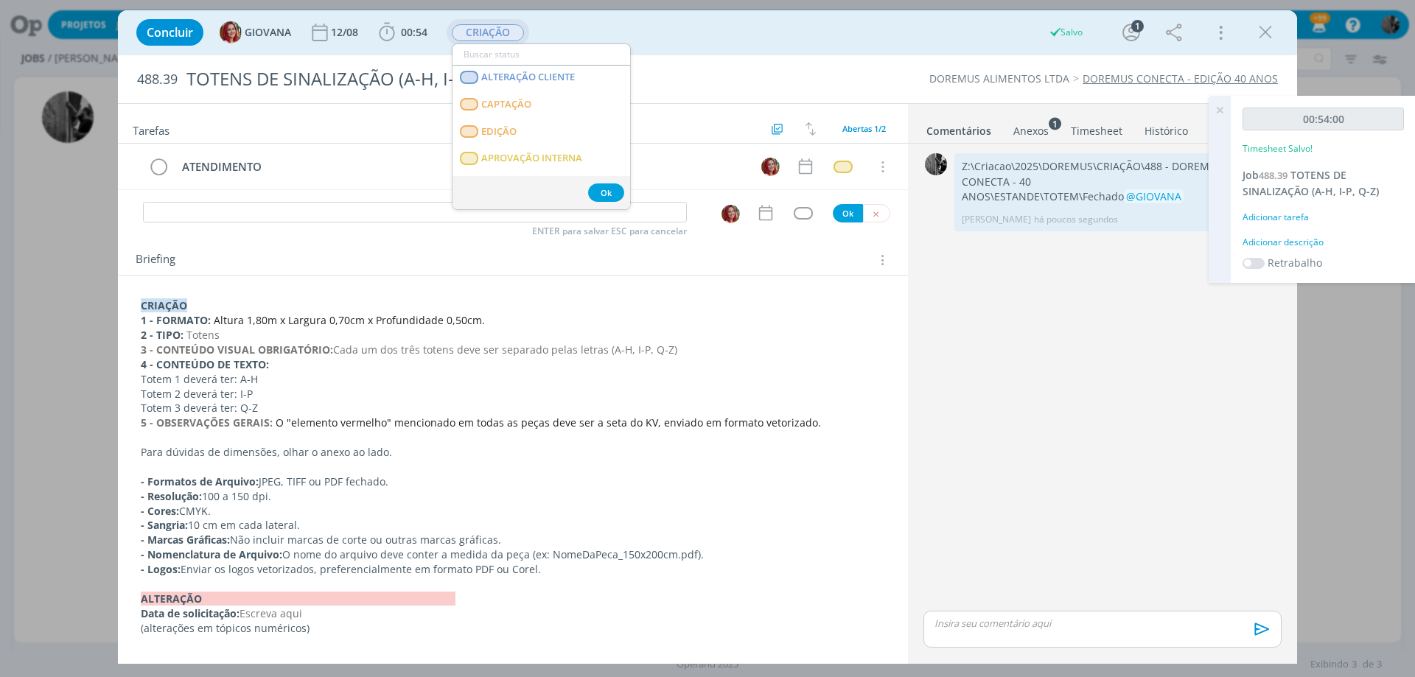
scroll to position [147, 0]
click at [523, 150] on span "APROVAÇÃO INTERNA" at bounding box center [531, 147] width 101 height 12
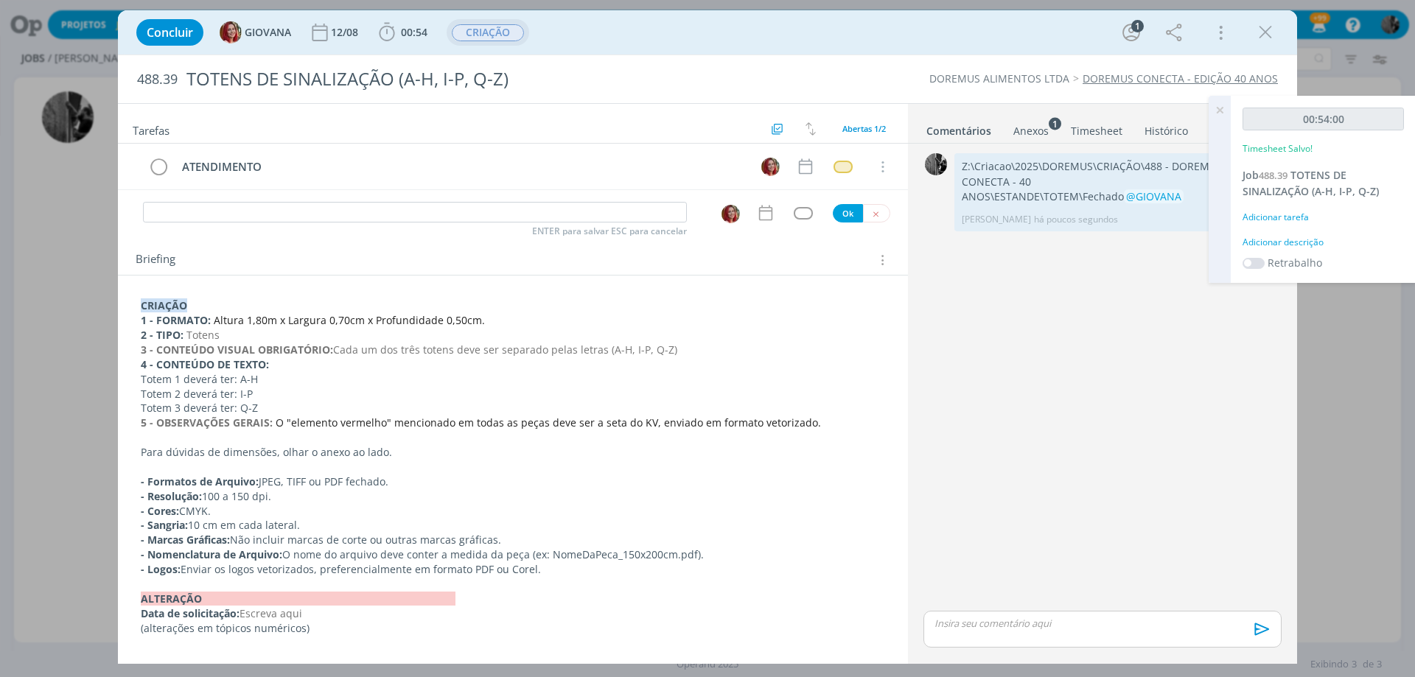
click at [515, 35] on span "CRIAÇÃO" at bounding box center [488, 32] width 72 height 17
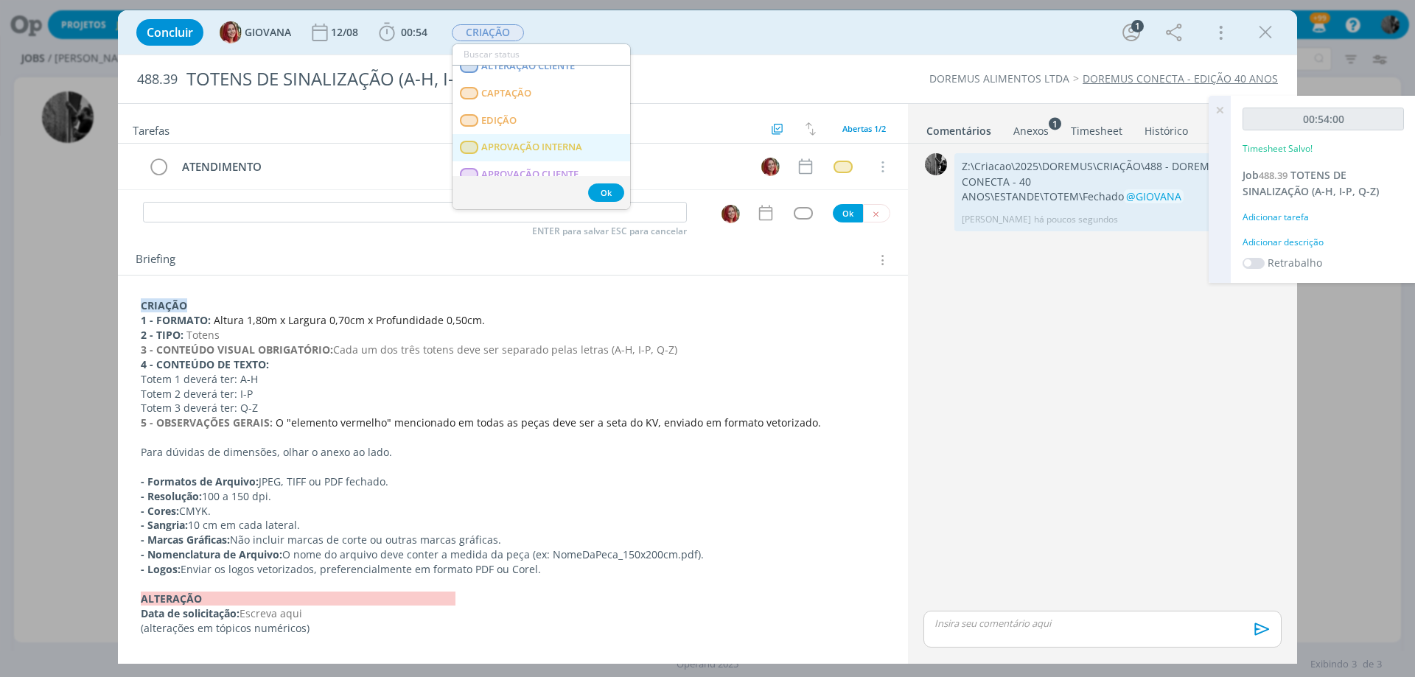
click at [531, 149] on span "APROVAÇÃO INTERNA" at bounding box center [531, 147] width 101 height 12
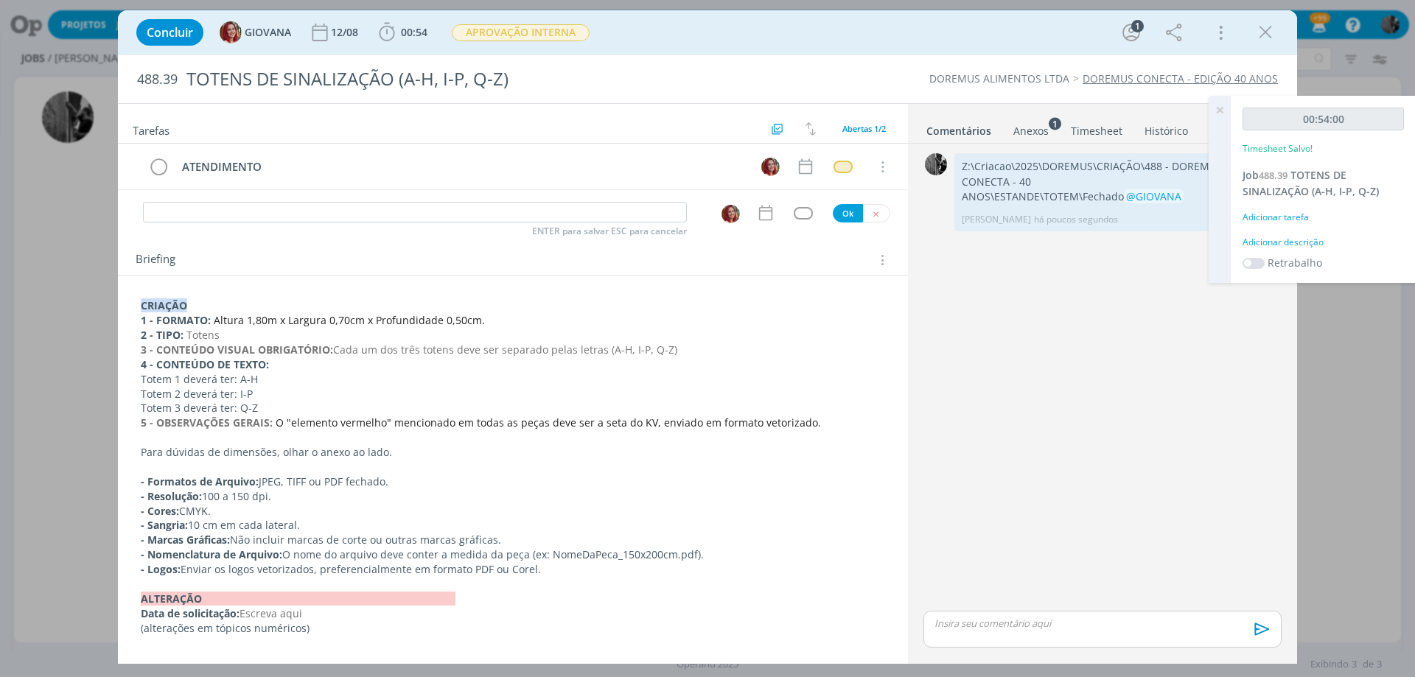
drag, startPoint x: 1270, startPoint y: 35, endPoint x: 1080, endPoint y: 601, distance: 597.0
click at [1269, 35] on icon "dialog" at bounding box center [1265, 32] width 22 height 22
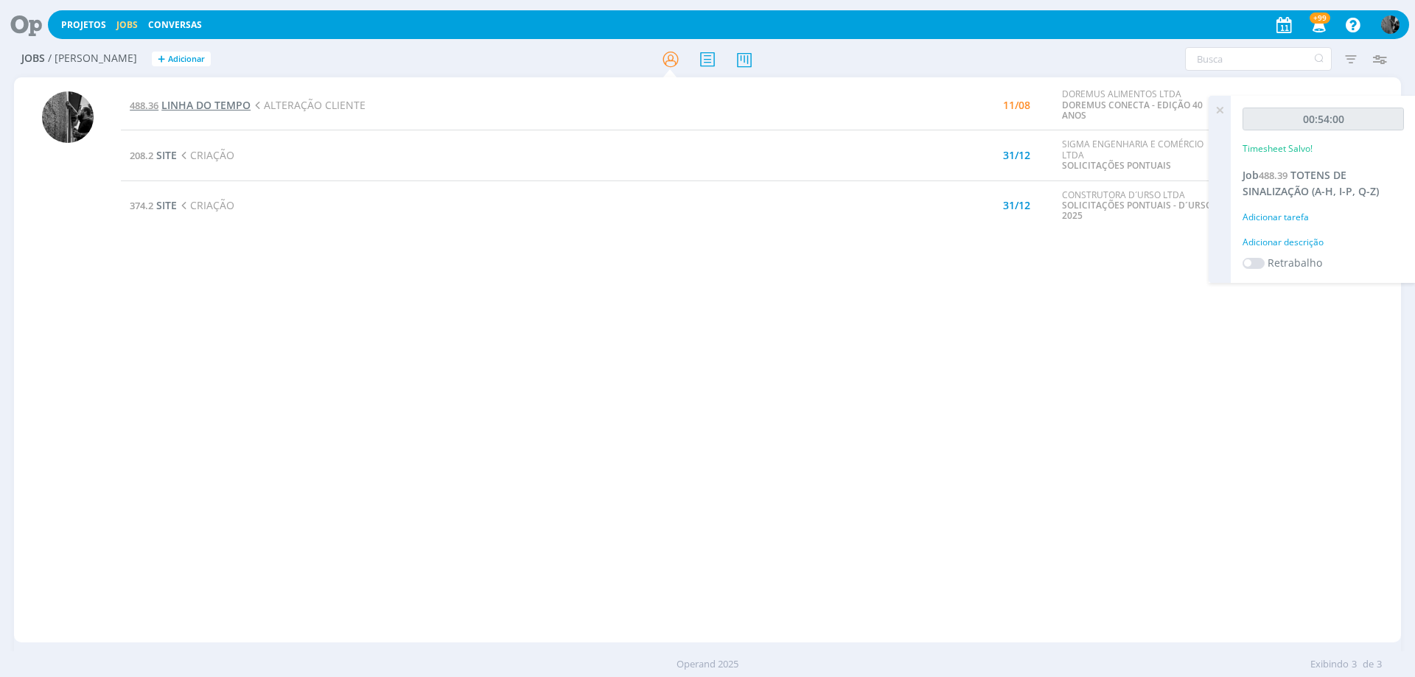
click at [220, 105] on span "LINHA DO TEMPO" at bounding box center [205, 105] width 89 height 14
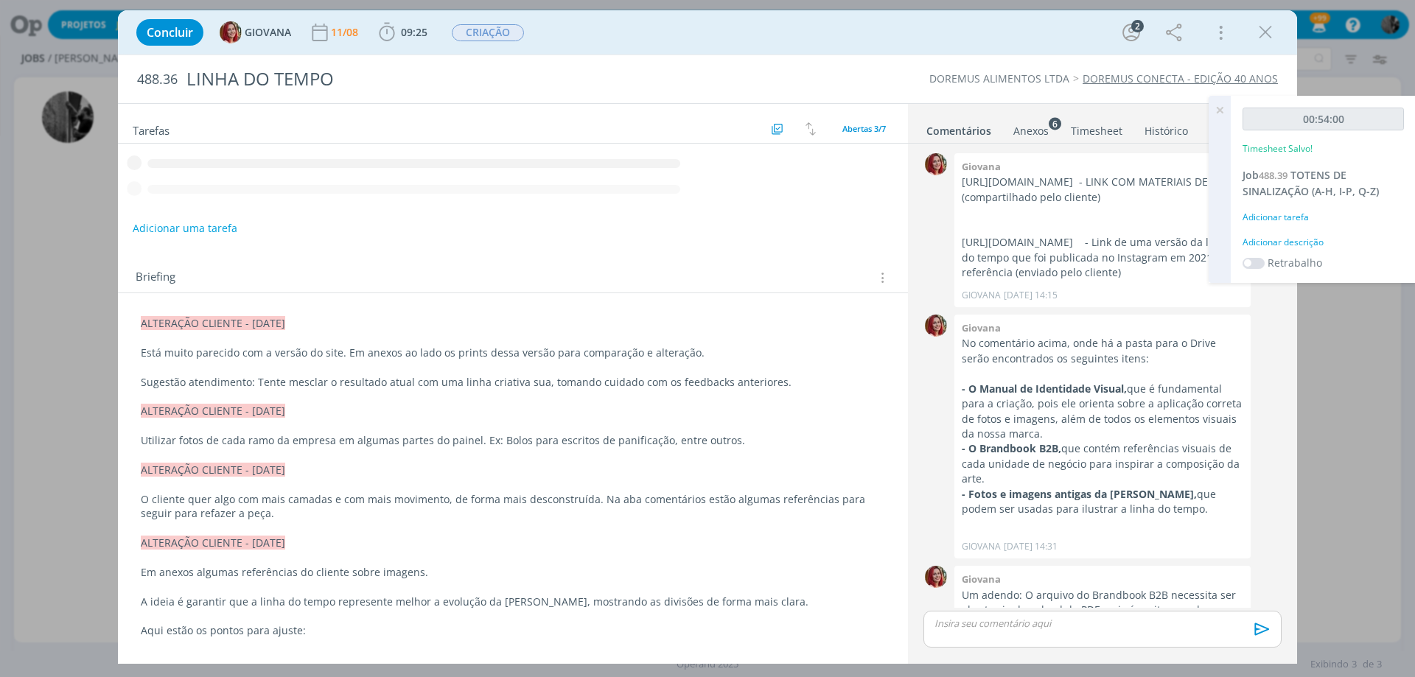
scroll to position [1007, 0]
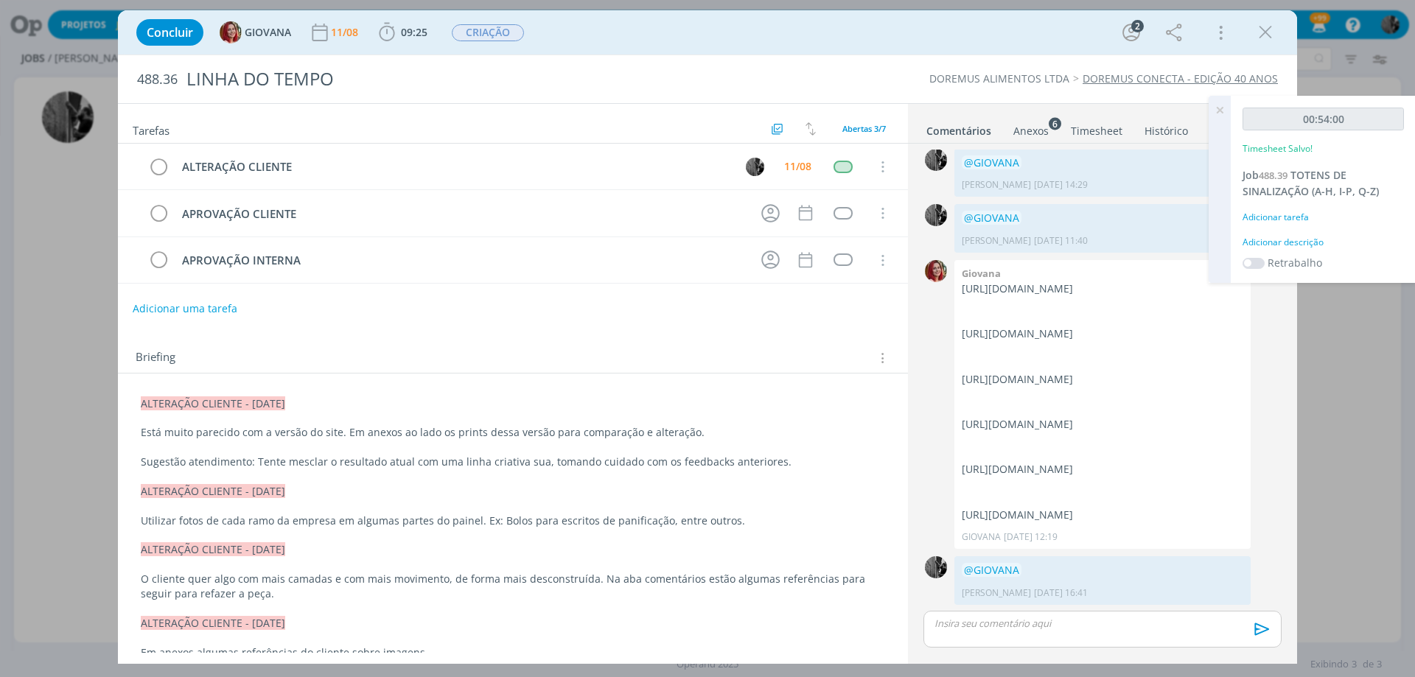
click at [1037, 127] on div "Anexos 6" at bounding box center [1030, 131] width 35 height 15
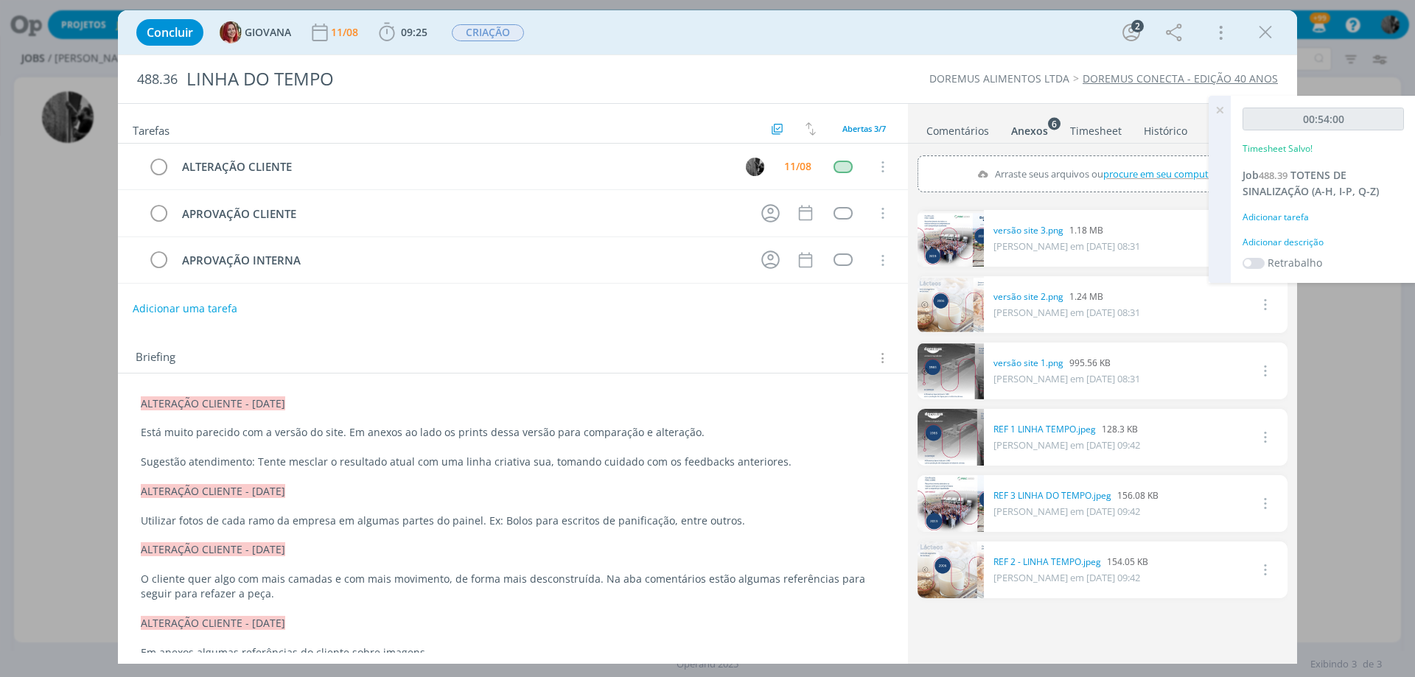
click at [962, 237] on link "dialog" at bounding box center [950, 238] width 66 height 57
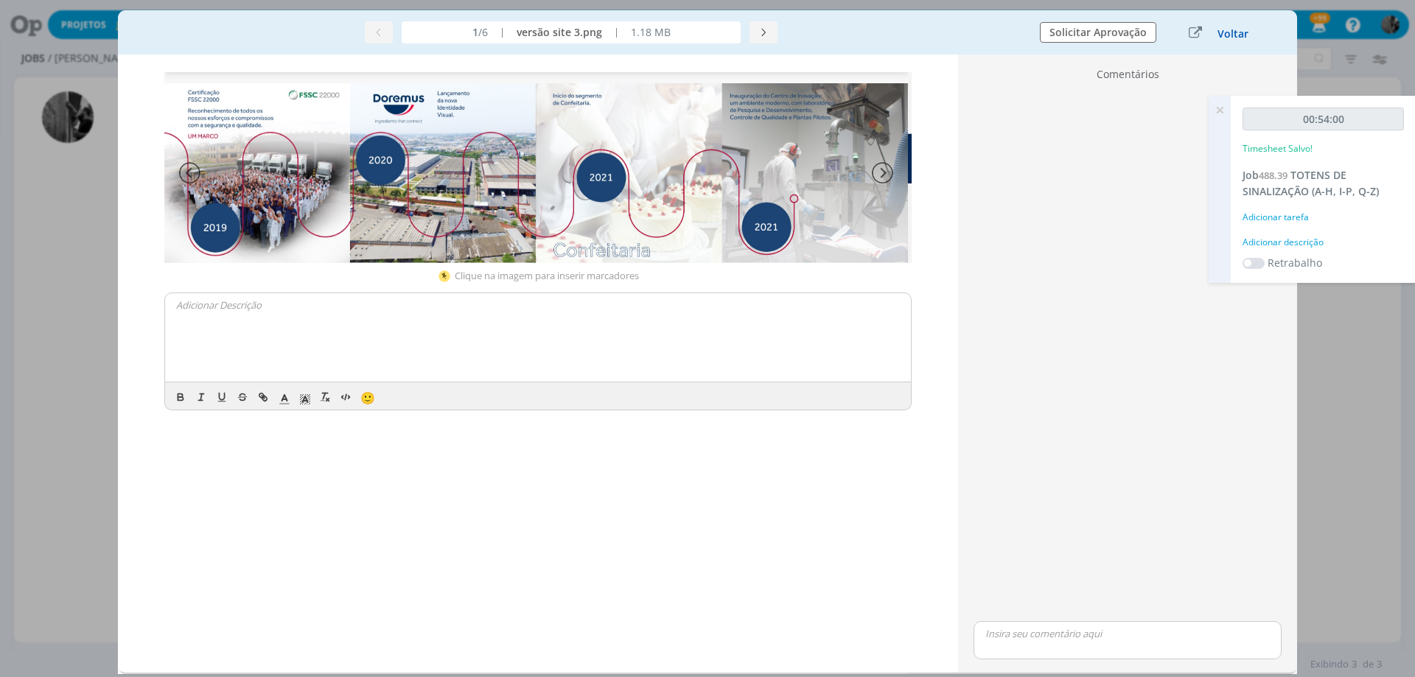
click at [1228, 34] on button "Voltar" at bounding box center [1233, 34] width 32 height 12
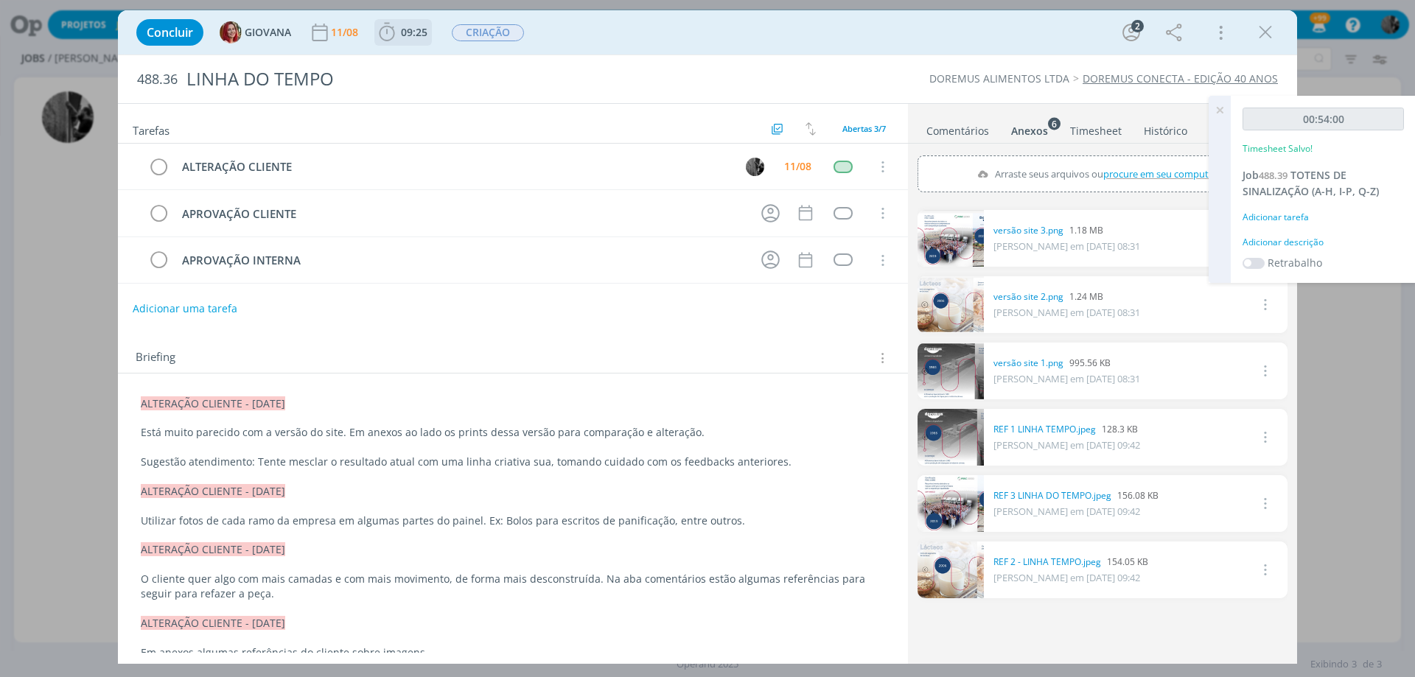
click at [408, 37] on span "09:25" at bounding box center [414, 32] width 27 height 14
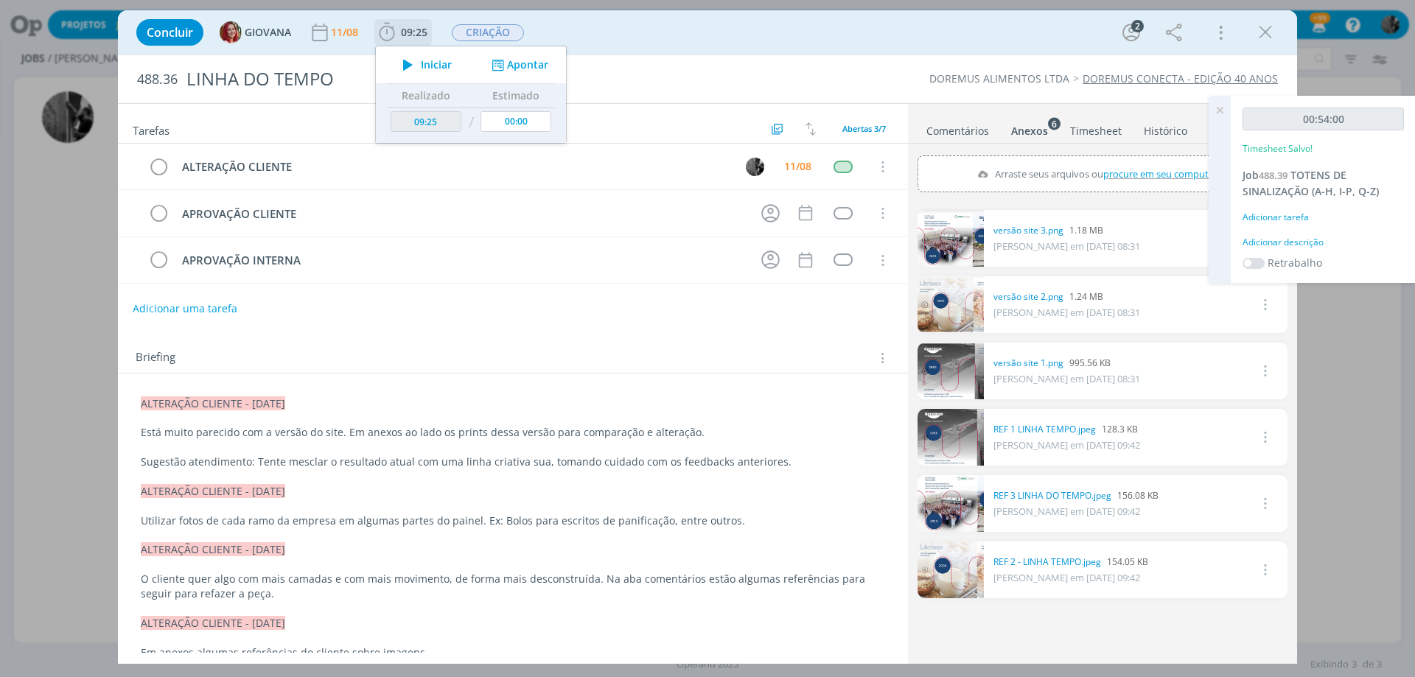
click at [409, 53] on div "Iniciar Apontar" at bounding box center [471, 64] width 190 height 37
click at [410, 56] on icon "dialog" at bounding box center [408, 64] width 26 height 19
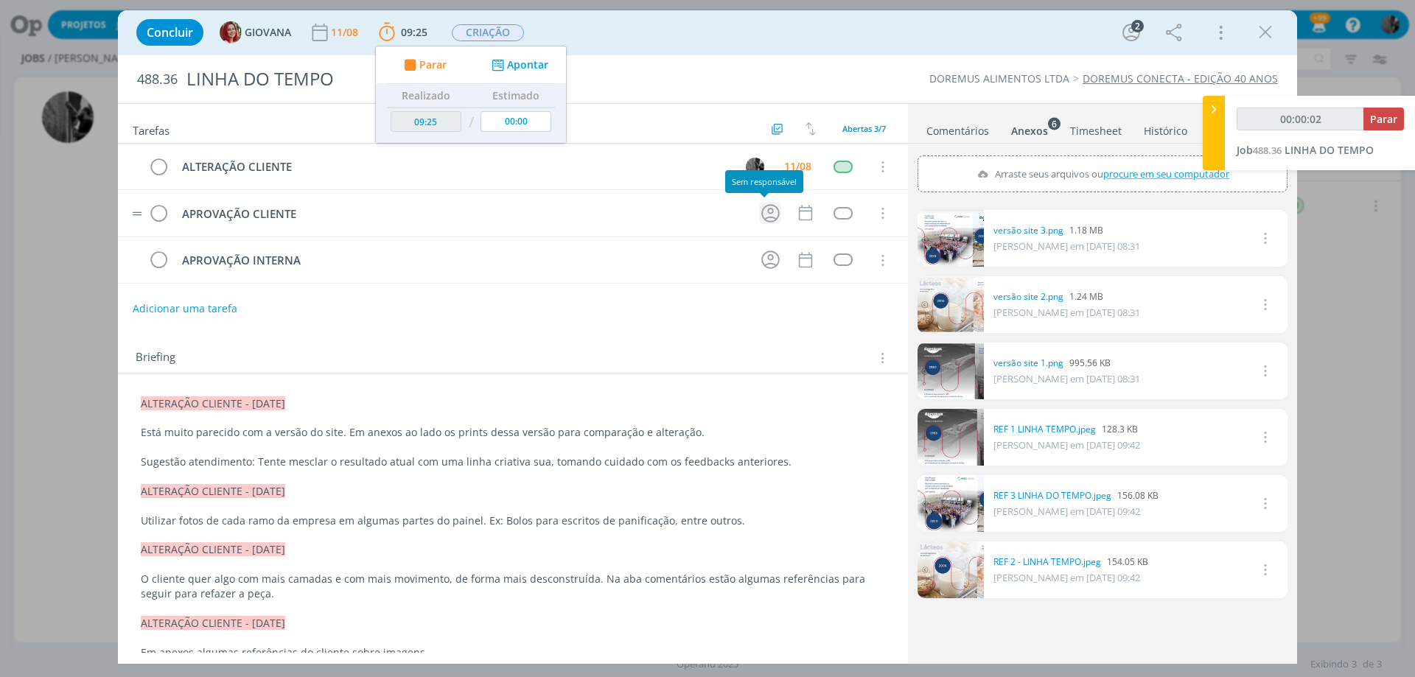
click at [768, 219] on icon "dialog" at bounding box center [770, 213] width 18 height 18
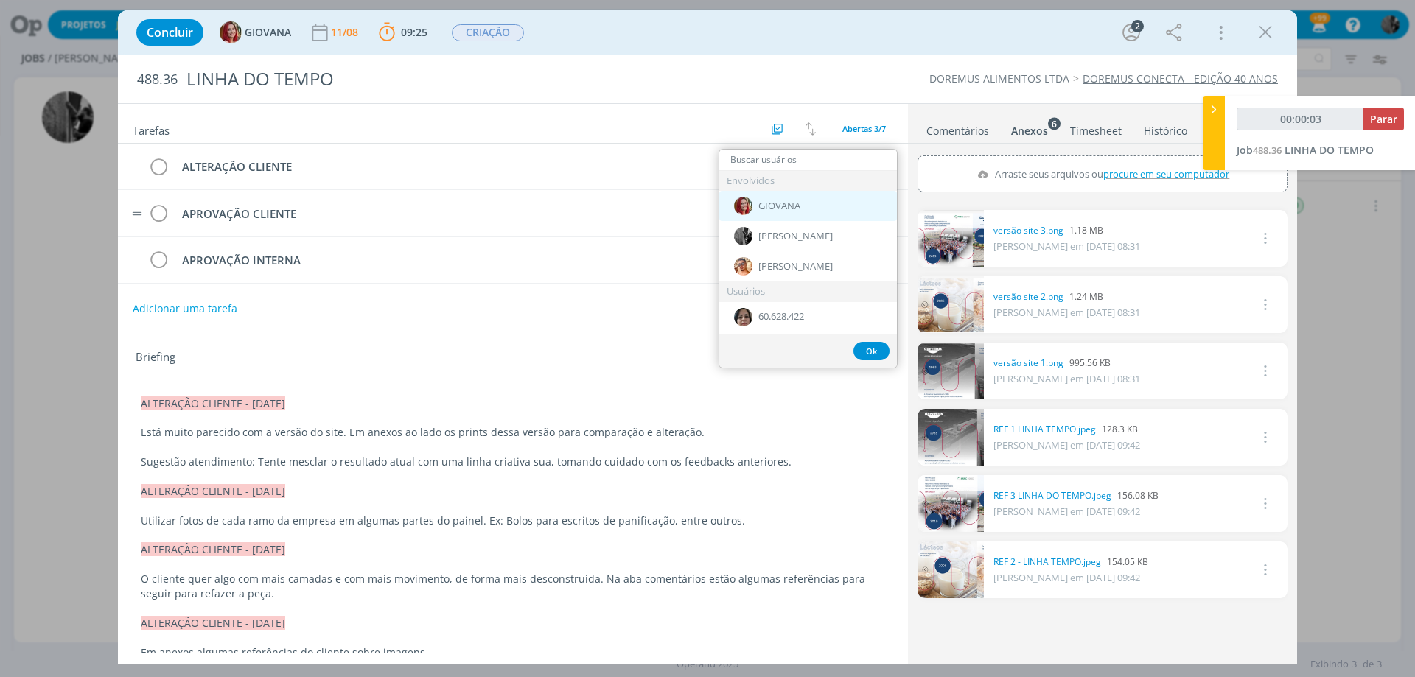
click at [781, 213] on div "GIOVANA" at bounding box center [808, 206] width 178 height 30
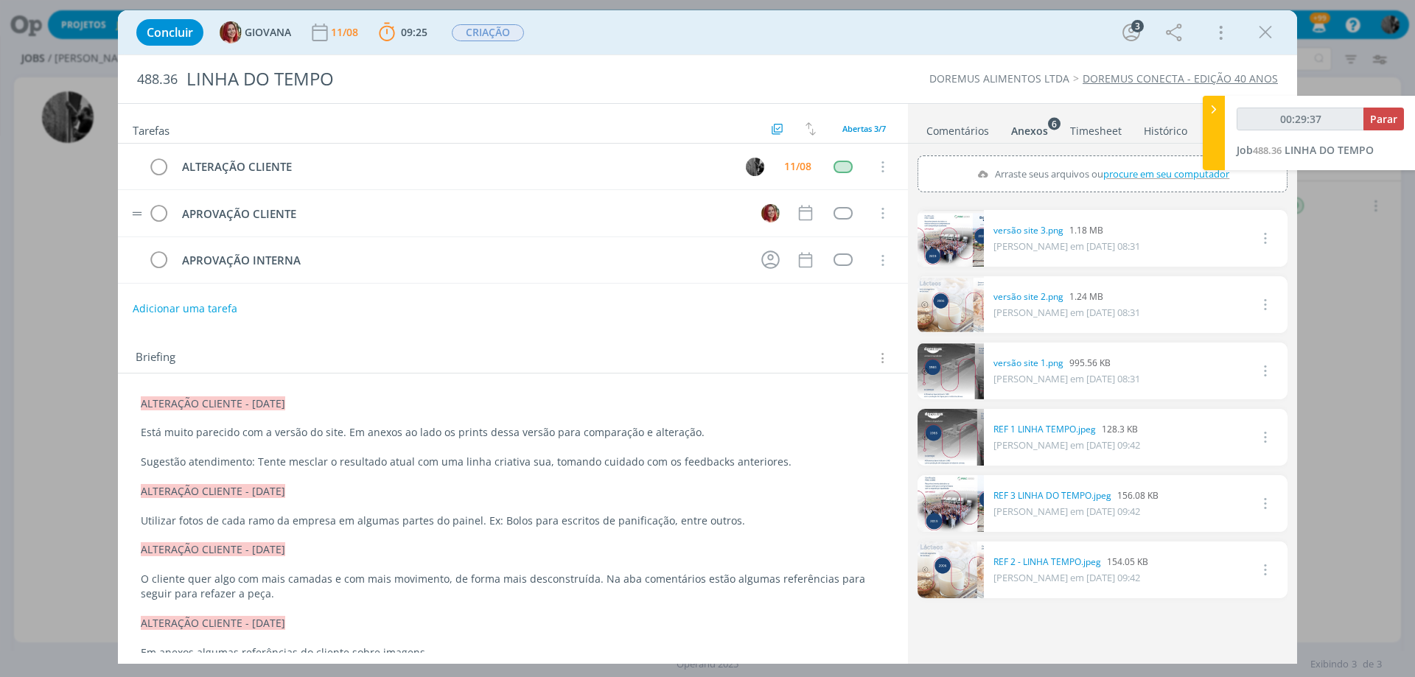
type input "00:30:37"
